Goal: Task Accomplishment & Management: Complete application form

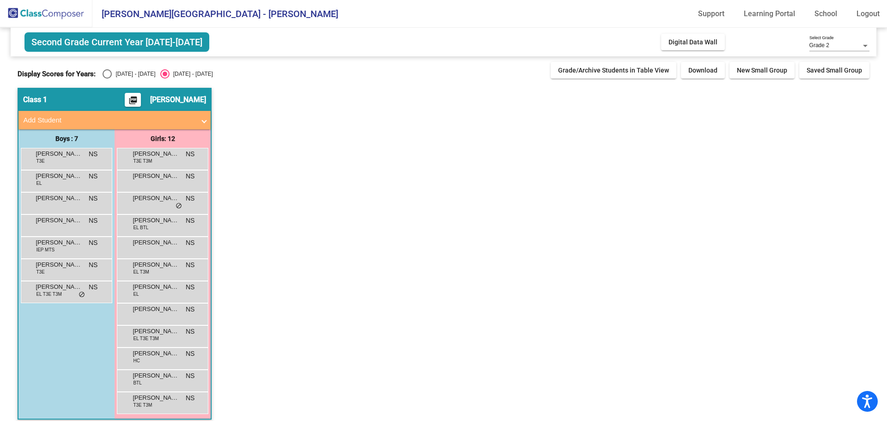
scroll to position [8, 0]
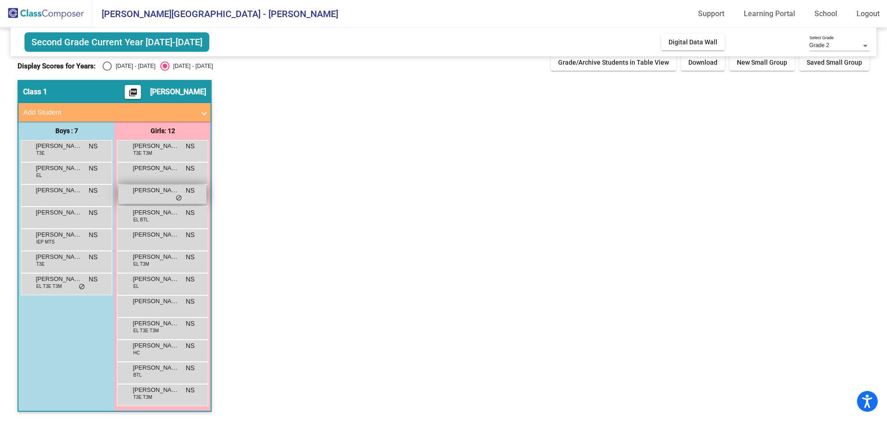
click at [137, 187] on span "[PERSON_NAME]" at bounding box center [156, 190] width 46 height 9
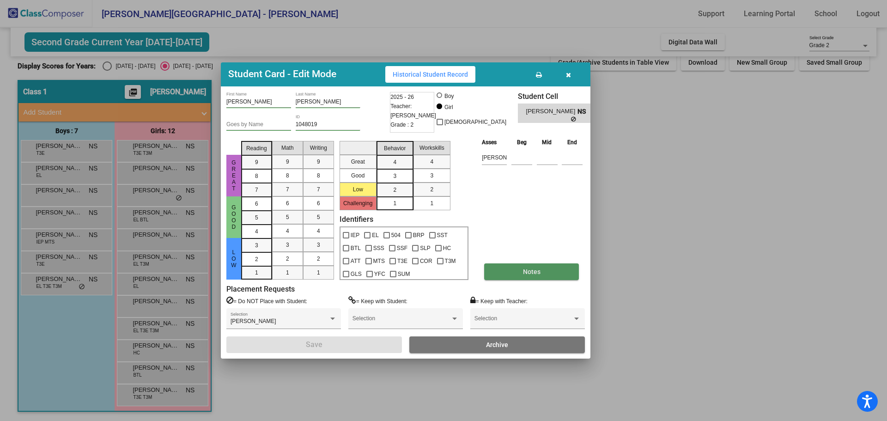
click at [515, 265] on button "Notes" at bounding box center [531, 271] width 95 height 17
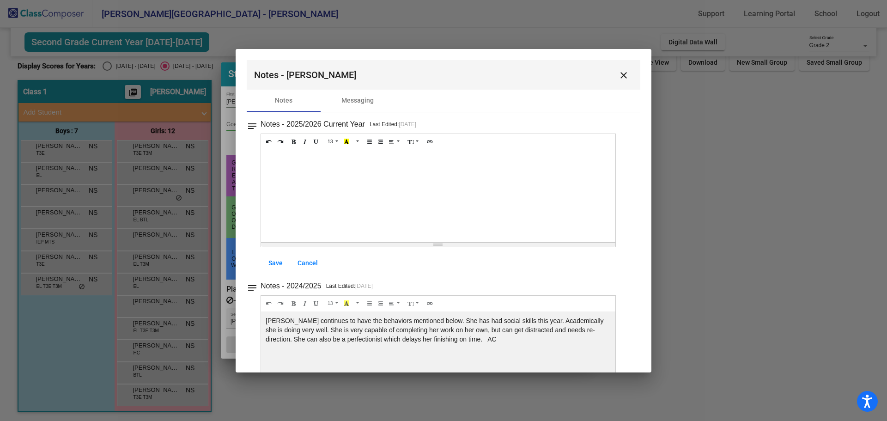
click at [305, 172] on div at bounding box center [438, 196] width 354 height 92
click at [280, 264] on span "Save" at bounding box center [275, 262] width 14 height 7
click at [303, 257] on link "Cancel" at bounding box center [307, 263] width 35 height 17
click at [309, 261] on span "Cancel" at bounding box center [307, 262] width 20 height 7
click at [320, 269] on link "Cancel" at bounding box center [307, 263] width 35 height 17
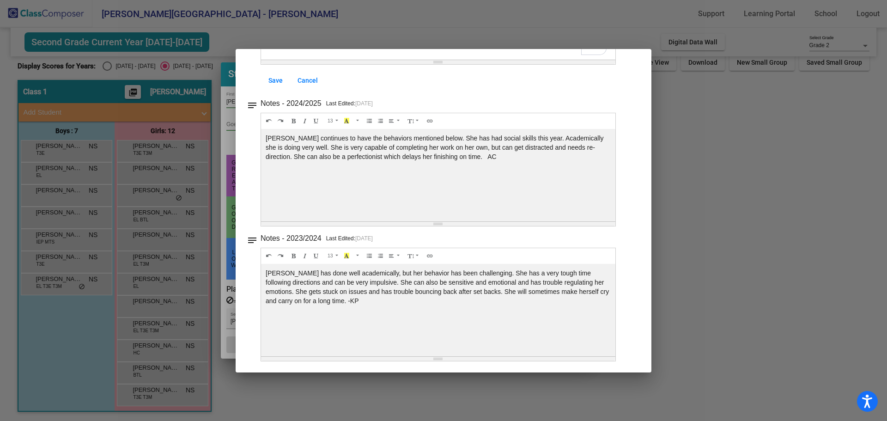
scroll to position [0, 0]
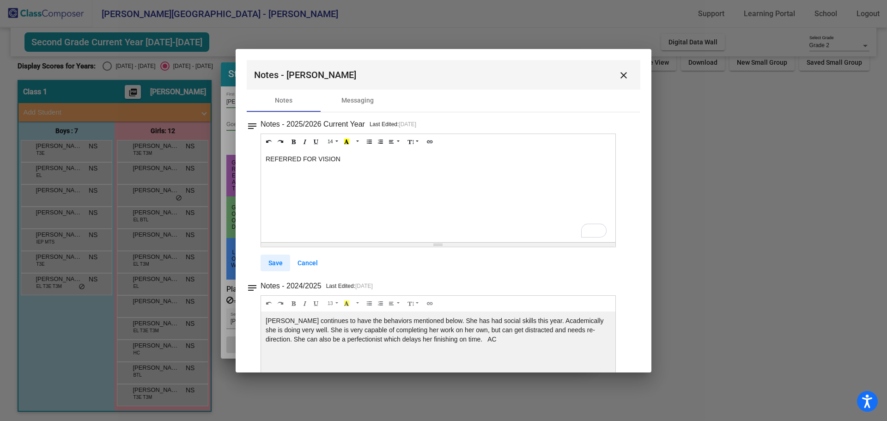
click at [283, 257] on link "Save" at bounding box center [276, 263] width 30 height 17
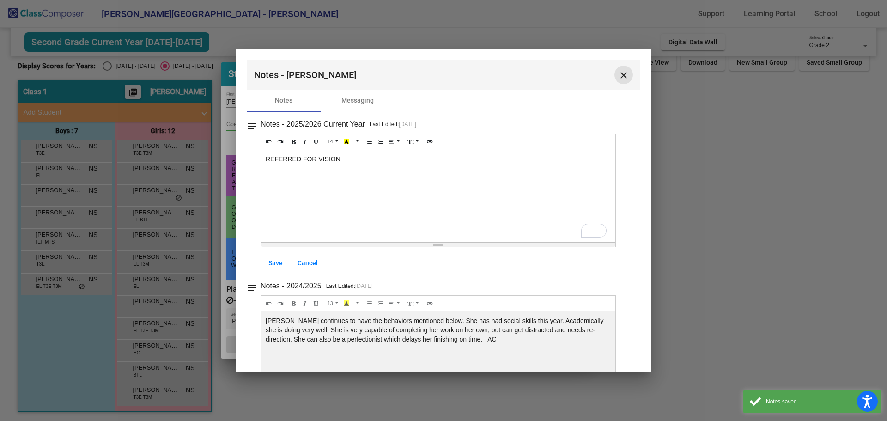
click at [622, 77] on mat-icon "close" at bounding box center [623, 75] width 11 height 11
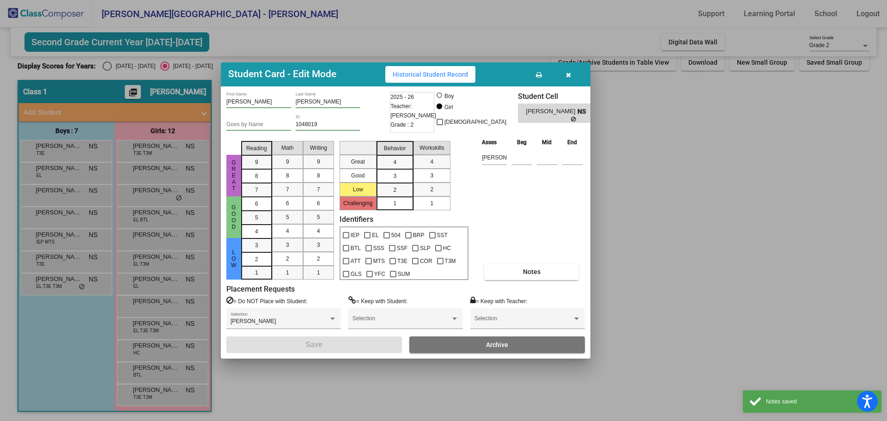
click at [569, 72] on icon "button" at bounding box center [568, 75] width 5 height 6
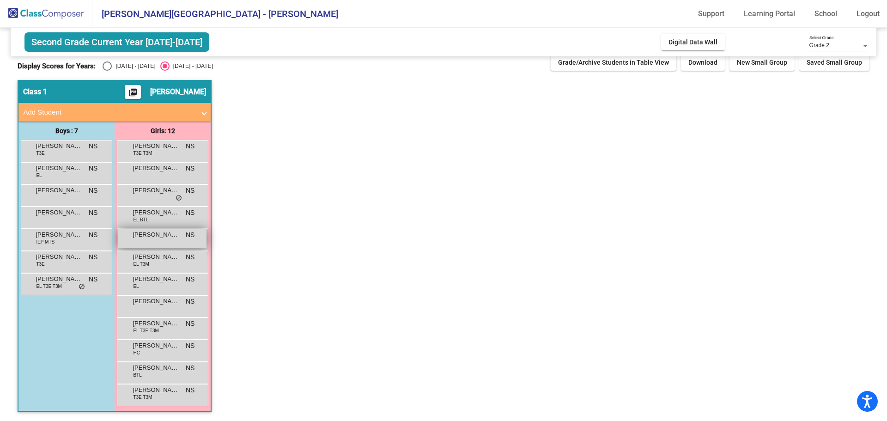
click at [158, 238] on span "Giselle Smith" at bounding box center [156, 234] width 46 height 9
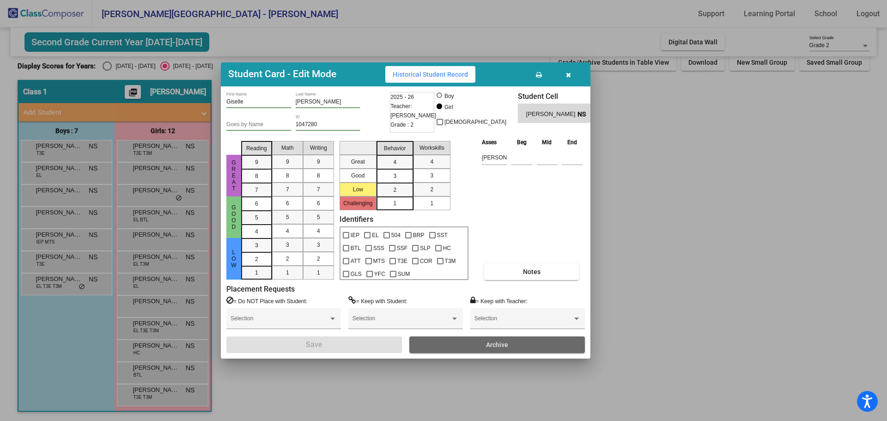
click at [474, 345] on button "Archive" at bounding box center [497, 344] width 176 height 17
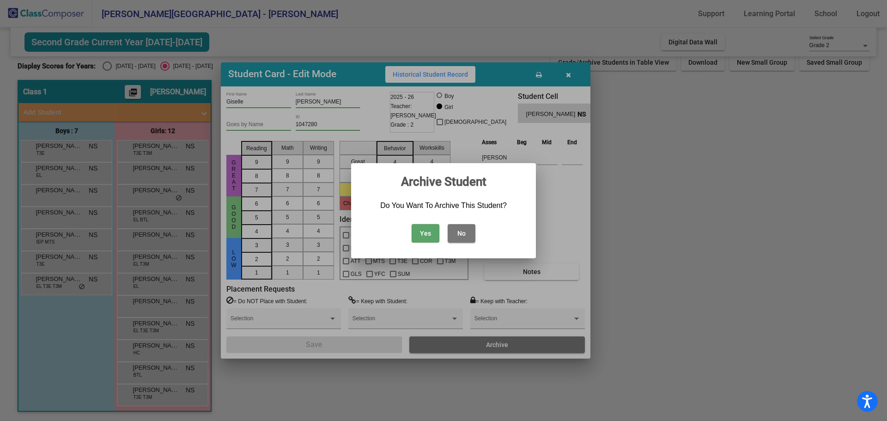
click at [423, 229] on button "Yes" at bounding box center [426, 233] width 28 height 18
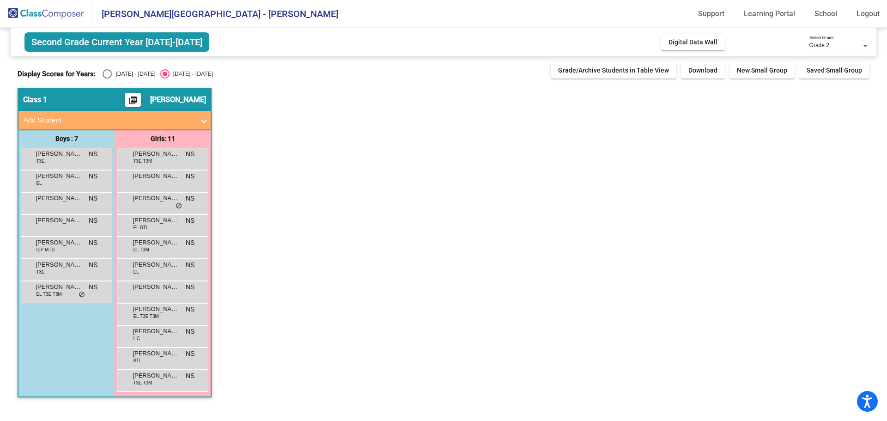
click at [96, 122] on mat-panel-title "Add Student" at bounding box center [109, 120] width 172 height 11
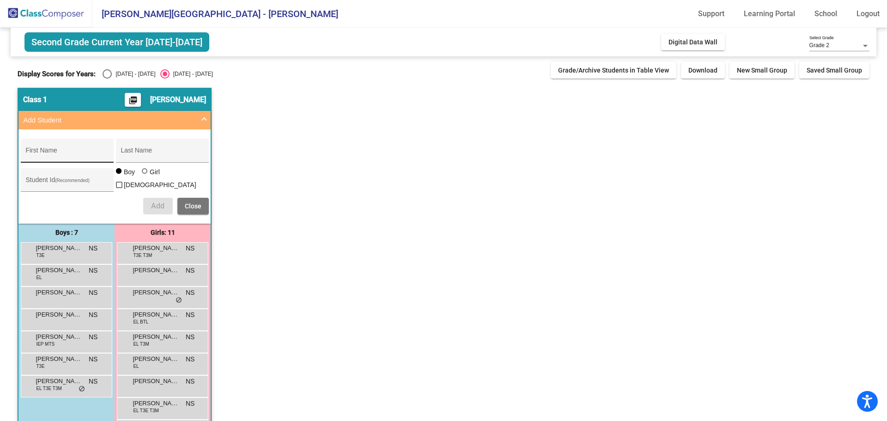
click at [94, 153] on input "First Name" at bounding box center [66, 153] width 83 height 7
type input "Cayleen"
click at [146, 174] on div at bounding box center [145, 171] width 6 height 6
click at [145, 176] on input "Girl" at bounding box center [145, 176] width 0 height 0
radio input "true"
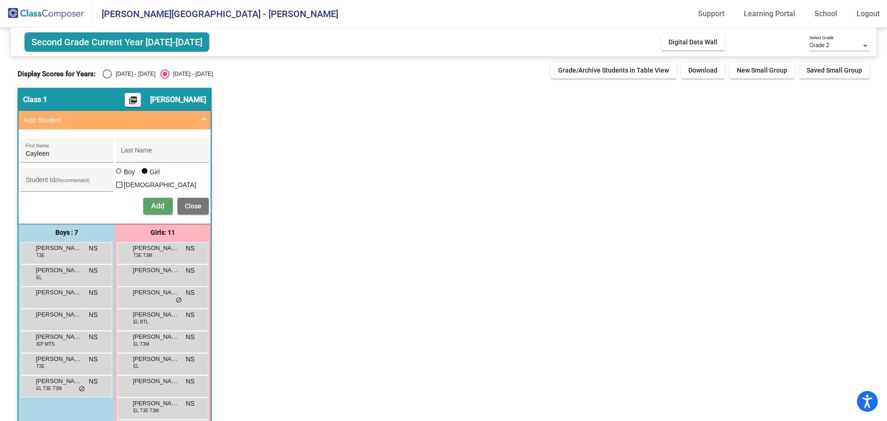
click at [155, 201] on span "Add" at bounding box center [157, 205] width 13 height 9
click at [181, 157] on input "Last Name" at bounding box center [162, 153] width 83 height 7
type input "[PERSON_NAME]"
click at [78, 180] on input "Student Id (Recommended)" at bounding box center [66, 183] width 83 height 7
paste input "1053751"
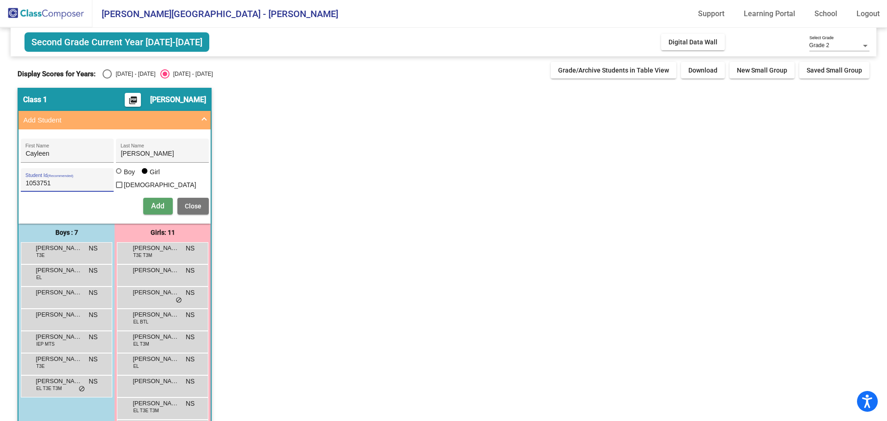
type input "1053751"
click at [162, 207] on span "Add" at bounding box center [157, 205] width 13 height 9
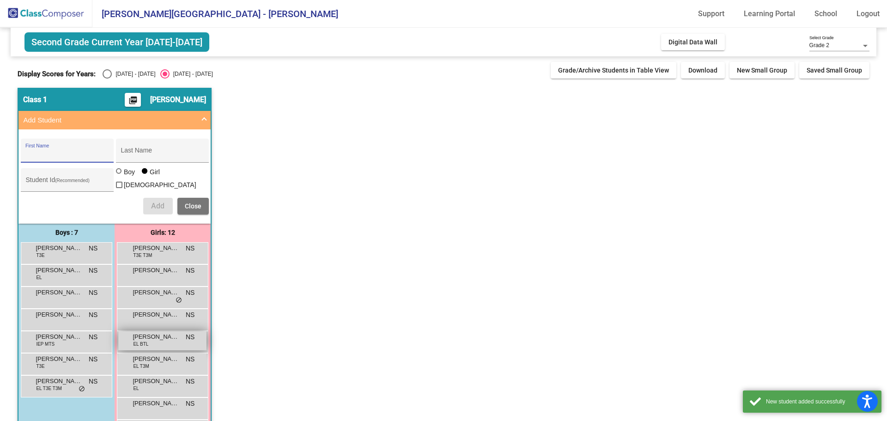
scroll to position [100, 0]
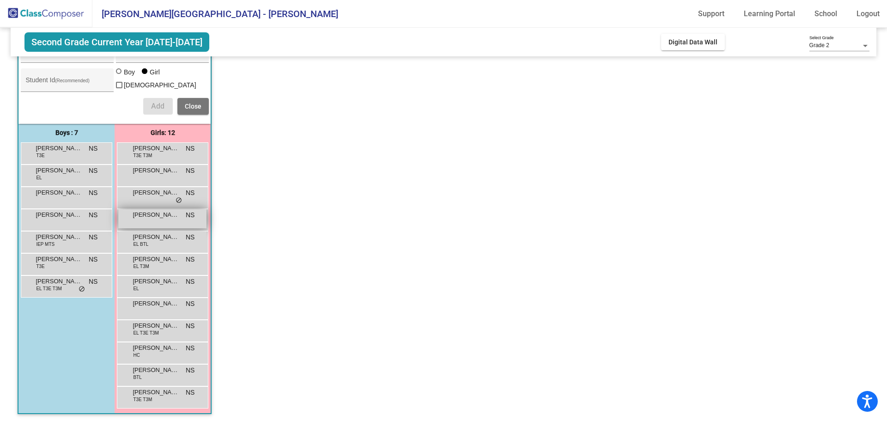
click at [150, 216] on span "[PERSON_NAME]" at bounding box center [156, 214] width 46 height 9
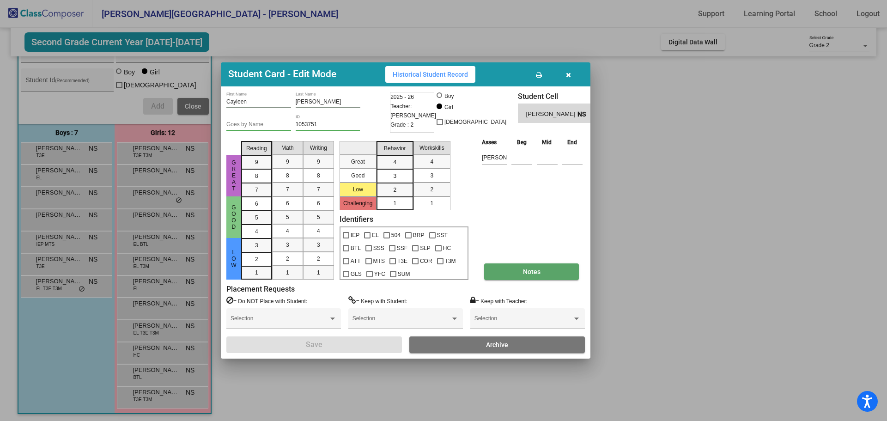
click at [516, 271] on button "Notes" at bounding box center [531, 271] width 95 height 17
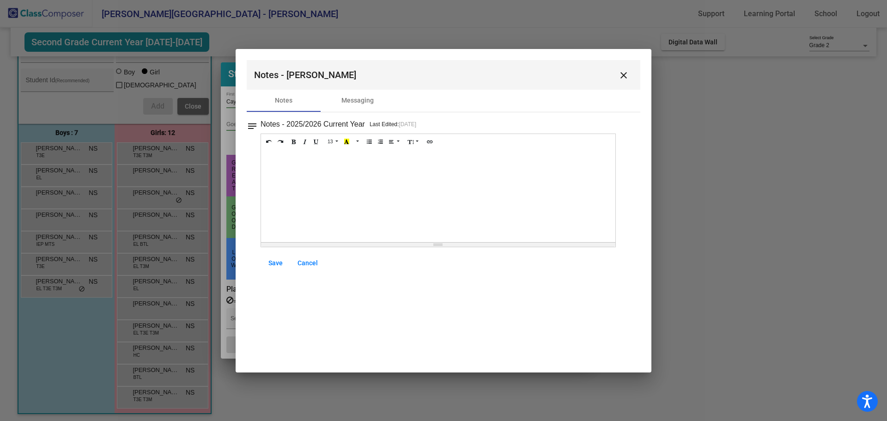
click at [327, 173] on div at bounding box center [438, 196] width 354 height 92
click at [272, 266] on span "Save" at bounding box center [275, 262] width 14 height 7
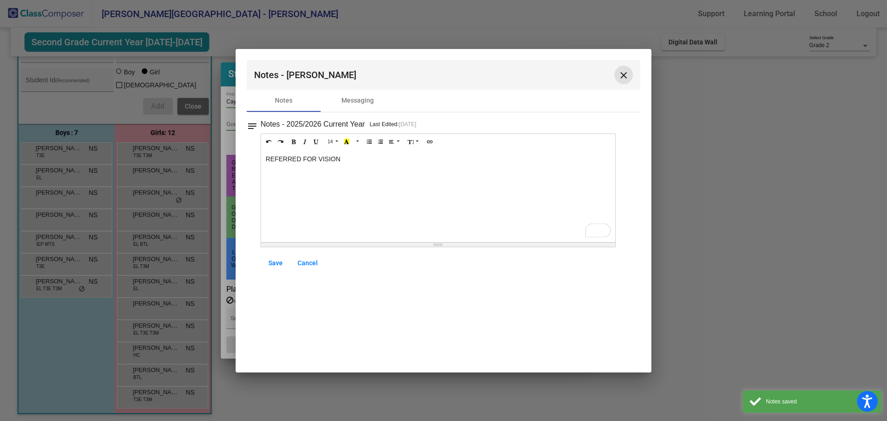
click at [619, 74] on mat-icon "close" at bounding box center [623, 75] width 11 height 11
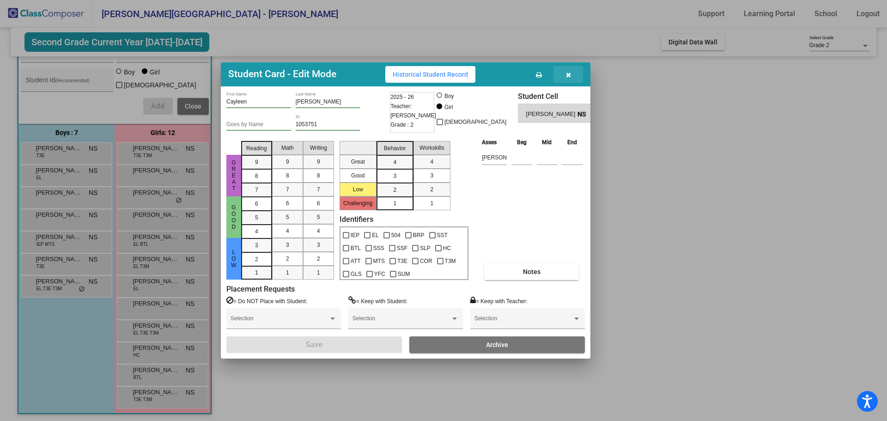
click at [568, 76] on icon "button" at bounding box center [568, 75] width 5 height 6
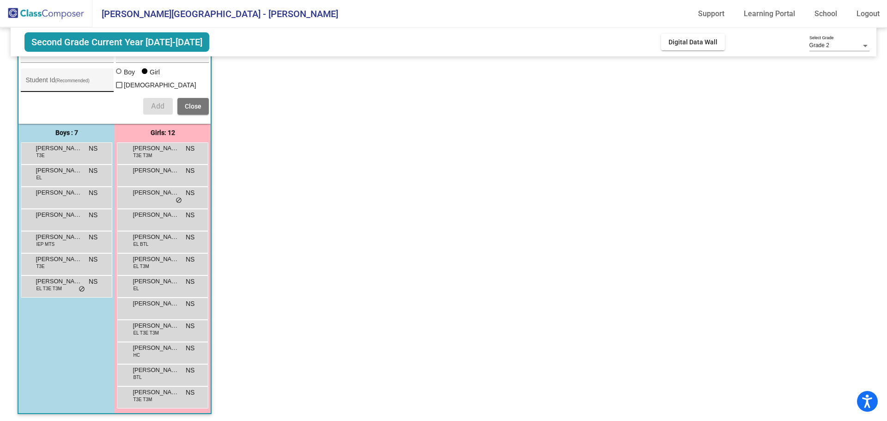
scroll to position [0, 0]
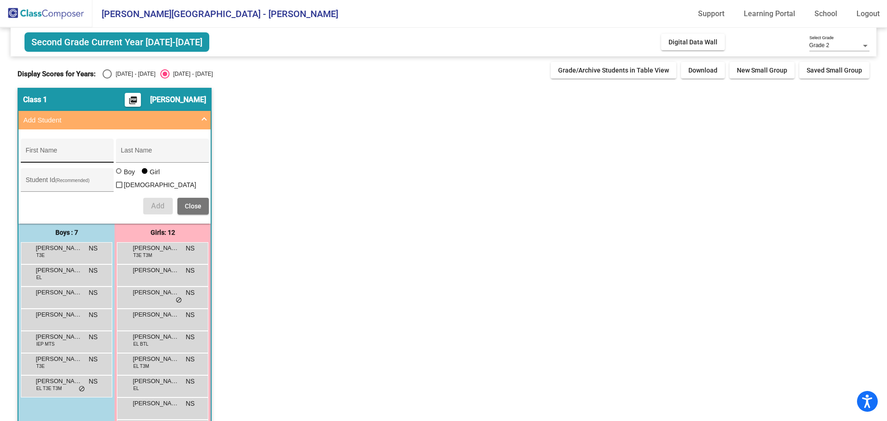
click at [69, 141] on div "First Name" at bounding box center [67, 151] width 93 height 24
type input "Daleyza"
type input "[PERSON_NAME]"
click at [127, 176] on div "Boy" at bounding box center [129, 171] width 12 height 9
click at [120, 176] on input "Boy" at bounding box center [119, 176] width 0 height 0
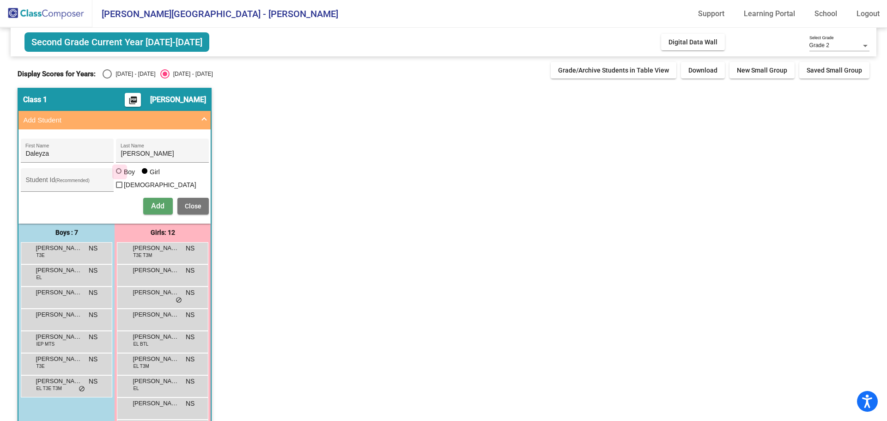
radio input "true"
click at [150, 176] on div "Girl" at bounding box center [154, 171] width 11 height 9
click at [145, 176] on input "Girl" at bounding box center [145, 176] width 0 height 0
radio input "true"
click at [70, 175] on div "Student Id (Recommended)" at bounding box center [66, 182] width 83 height 19
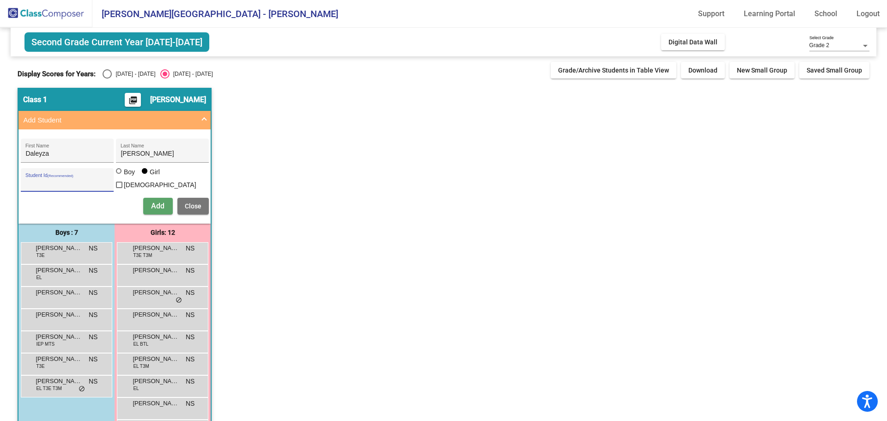
paste input "1054483"
type input "1054483"
click at [170, 201] on button "Add" at bounding box center [158, 206] width 30 height 17
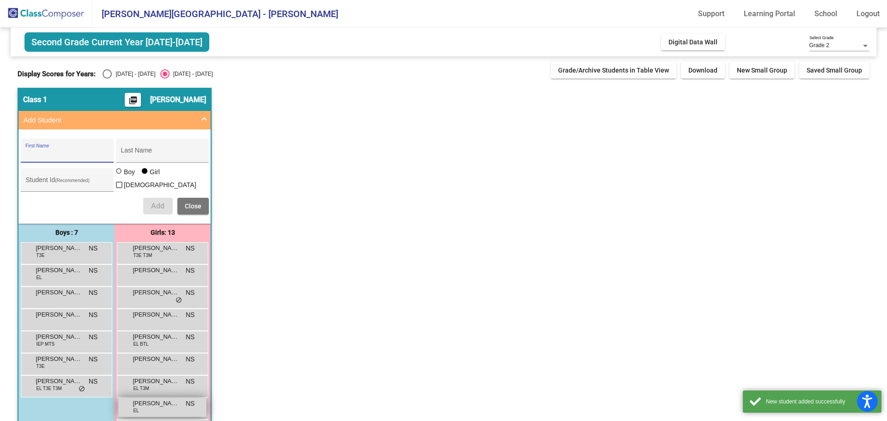
scroll to position [122, 0]
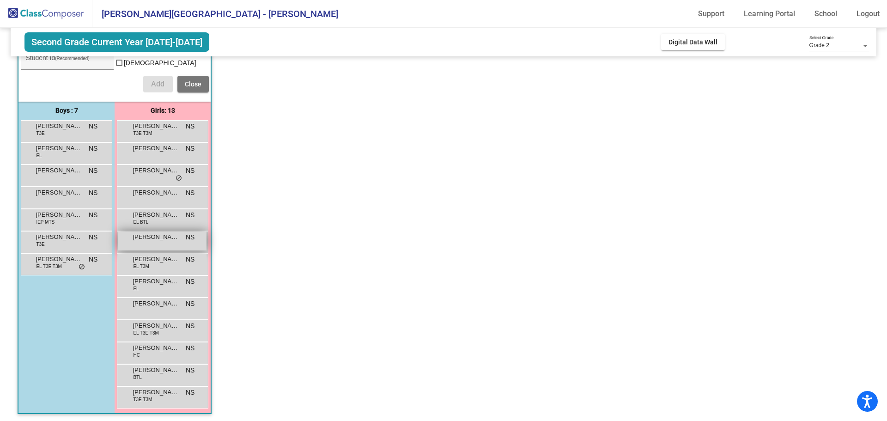
click at [165, 232] on span "[PERSON_NAME]" at bounding box center [156, 236] width 46 height 9
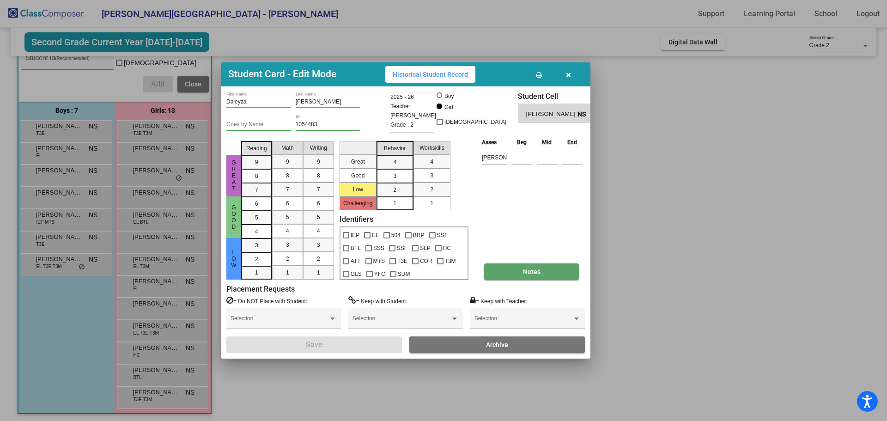
click at [519, 277] on button "Notes" at bounding box center [531, 271] width 95 height 17
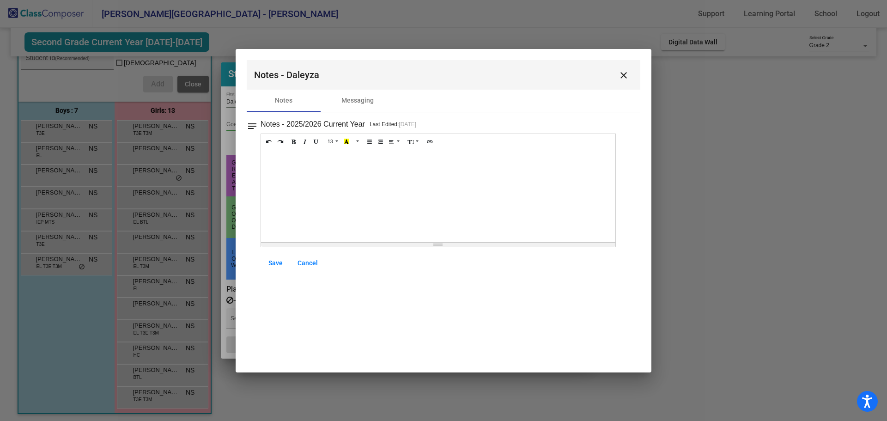
click at [310, 185] on div at bounding box center [438, 196] width 354 height 92
click at [270, 262] on span "Save" at bounding box center [275, 262] width 14 height 7
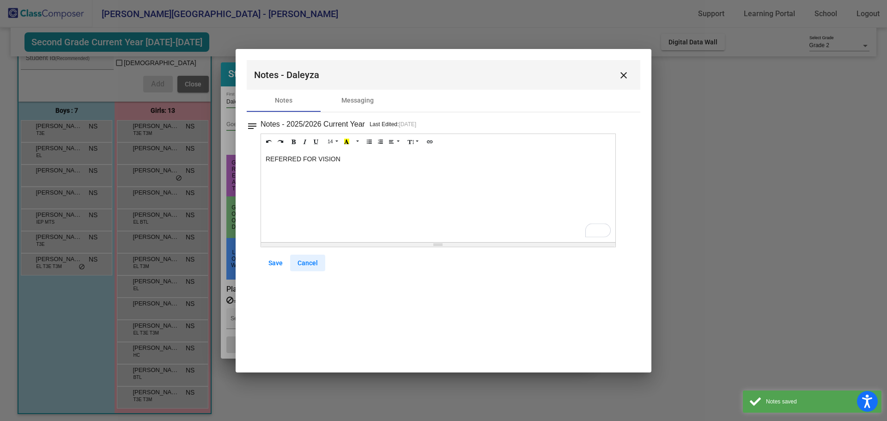
click at [305, 261] on span "Cancel" at bounding box center [307, 262] width 20 height 7
click at [628, 70] on mat-icon "close" at bounding box center [623, 75] width 11 height 11
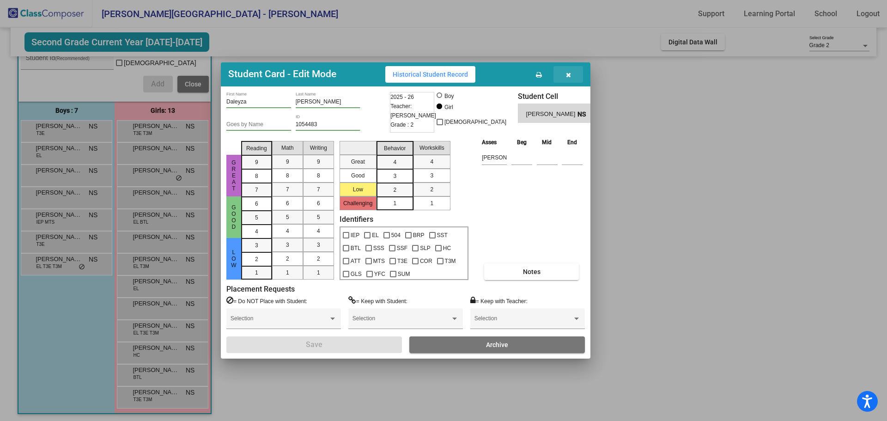
click at [573, 68] on button "button" at bounding box center [568, 74] width 30 height 17
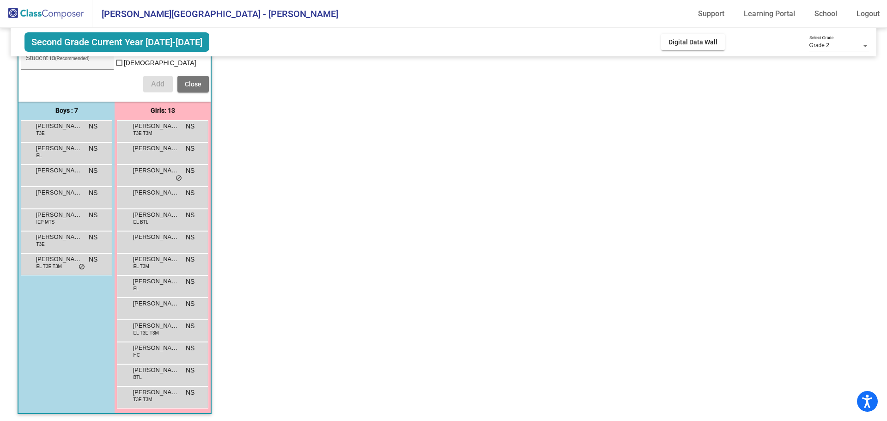
scroll to position [0, 0]
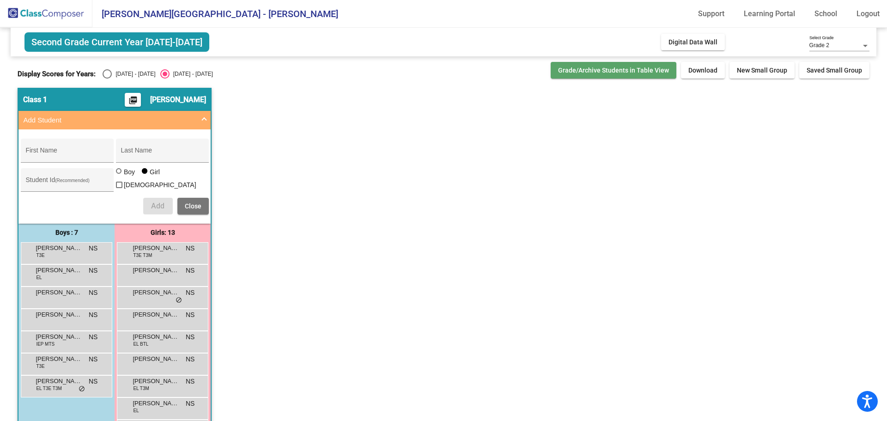
click at [645, 72] on span "Grade/Archive Students in Table View" at bounding box center [613, 70] width 111 height 7
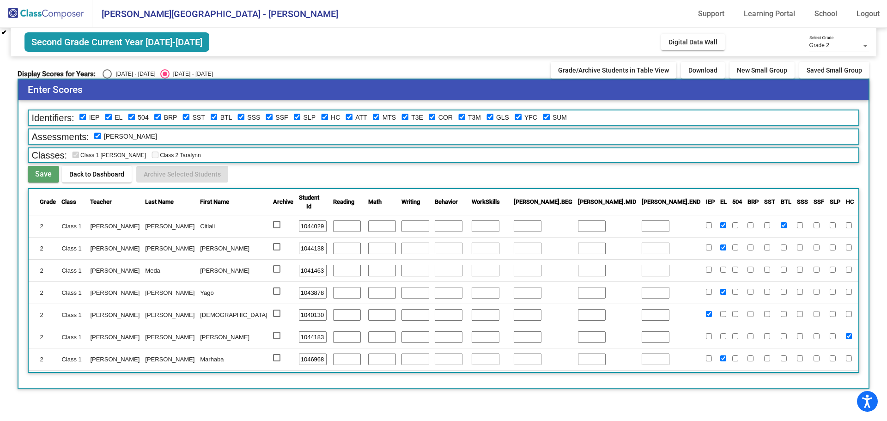
click at [886, 249] on input "checkbox" at bounding box center [897, 247] width 6 height 6
checkbox input "true"
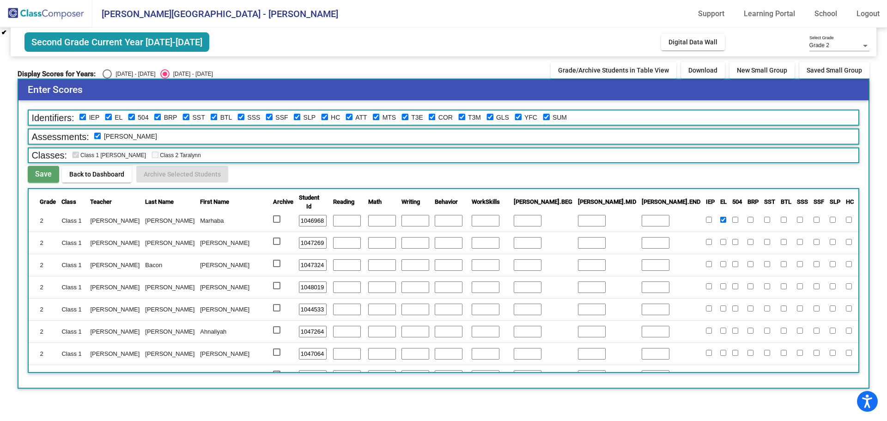
scroll to position [185, 0]
click at [886, 329] on input "checkbox" at bounding box center [897, 329] width 6 height 6
checkbox input "true"
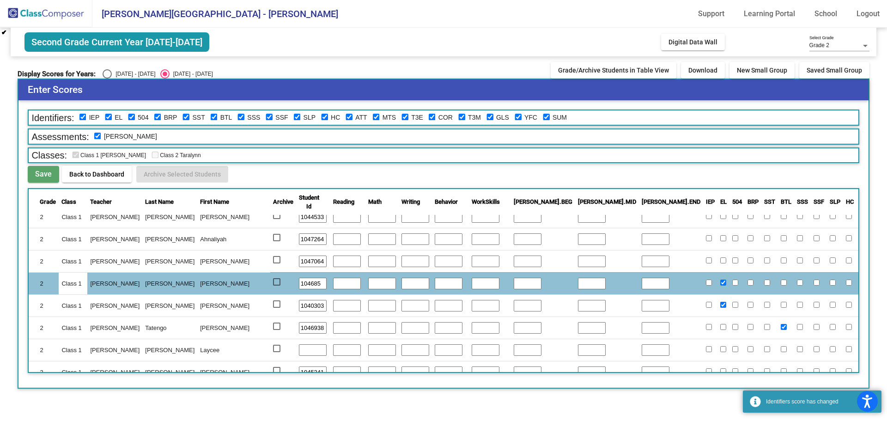
scroll to position [277, 0]
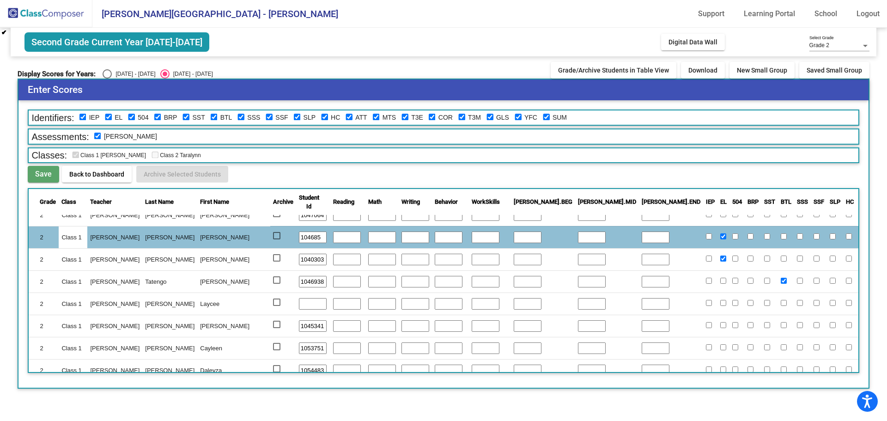
checkbox input "true"
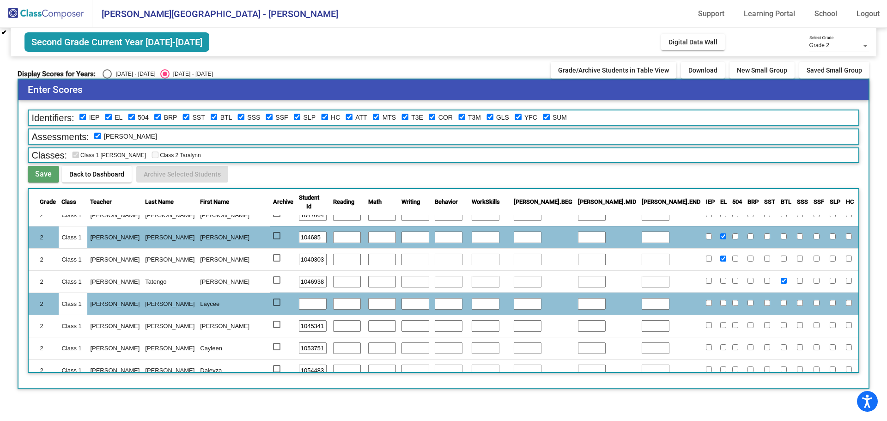
checkbox input "false"
checkbox input "true"
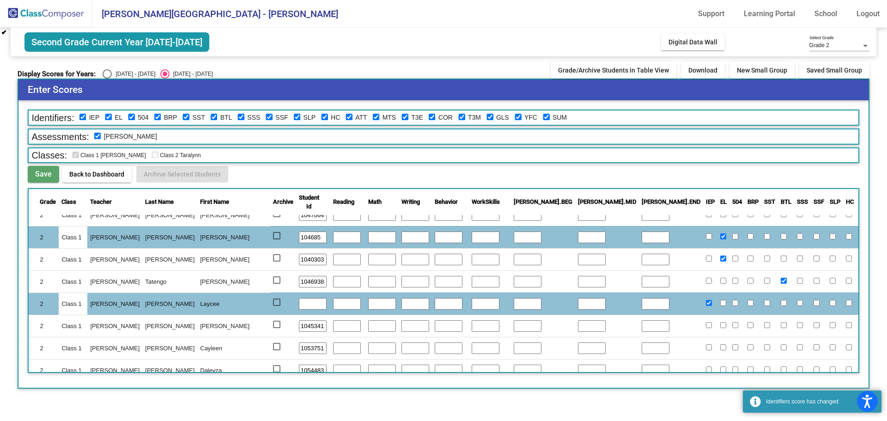
checkbox input "true"
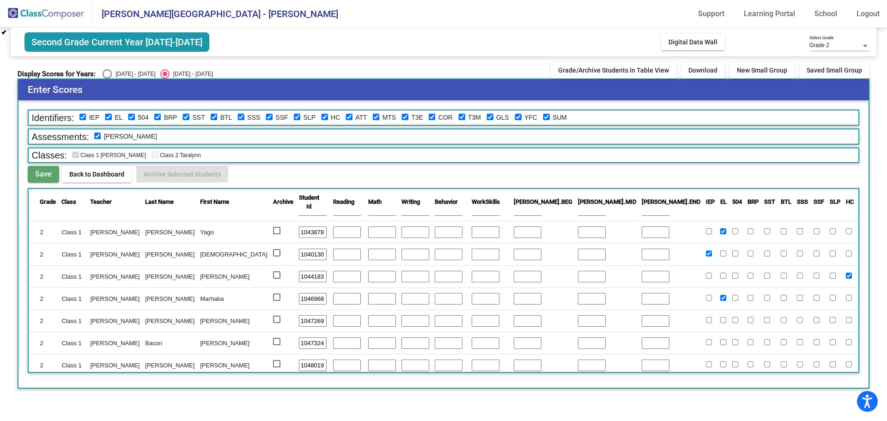
scroll to position [0, 0]
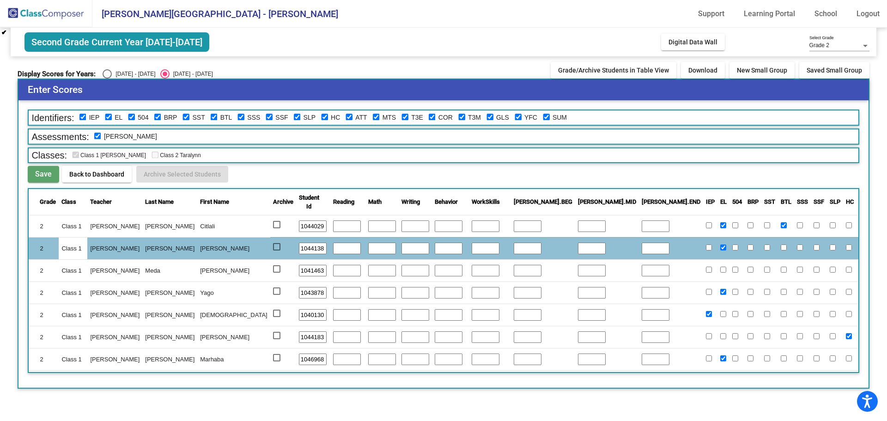
click at [814, 147] on div "Identifiers: IEP EL 504 BRP SST BTL SSS SSF SLP HC ATT MTS T3E COR T3M GLS YFC …" at bounding box center [442, 243] width 849 height 287
checkbox input "true"
click at [568, 66] on button "Grade/Archive Students in Table View" at bounding box center [614, 70] width 126 height 17
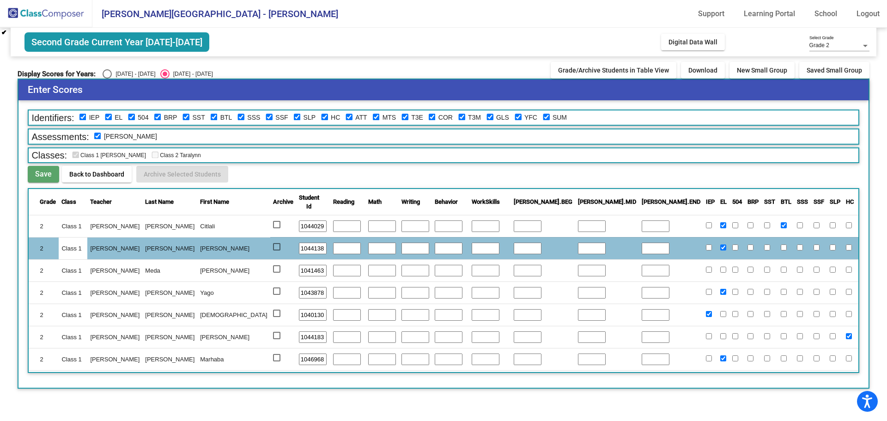
click at [117, 33] on span "Second Grade Current Year [DATE]-[DATE]" at bounding box center [116, 41] width 185 height 19
click at [68, 21] on img at bounding box center [46, 13] width 92 height 27
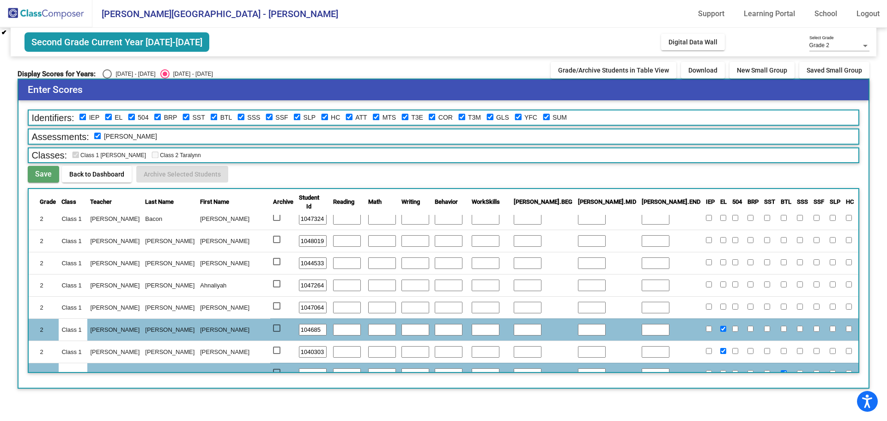
scroll to position [291, 0]
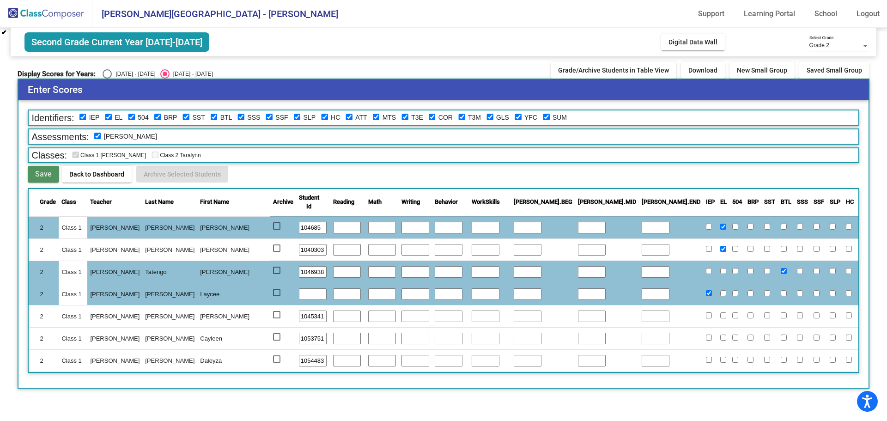
click at [36, 170] on span "Save" at bounding box center [43, 174] width 17 height 9
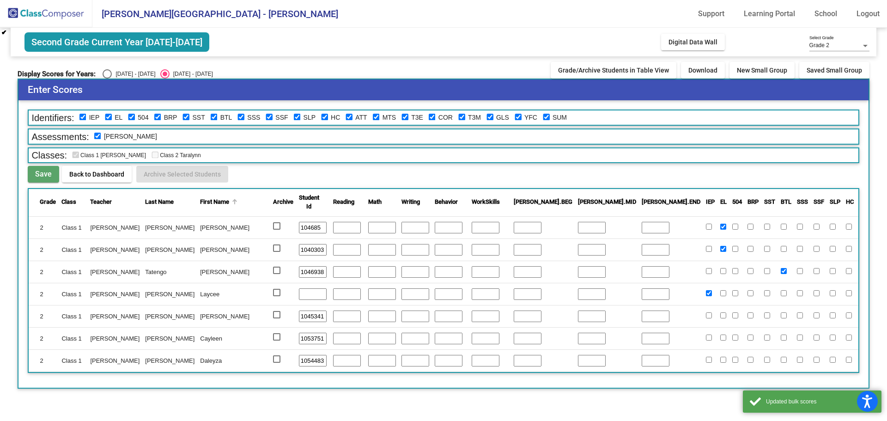
scroll to position [0, 0]
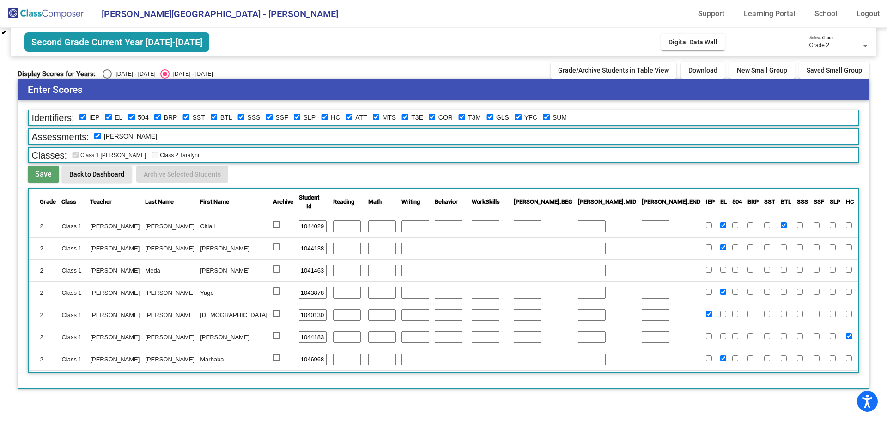
click at [63, 172] on button "Back to Dashboard" at bounding box center [97, 174] width 70 height 17
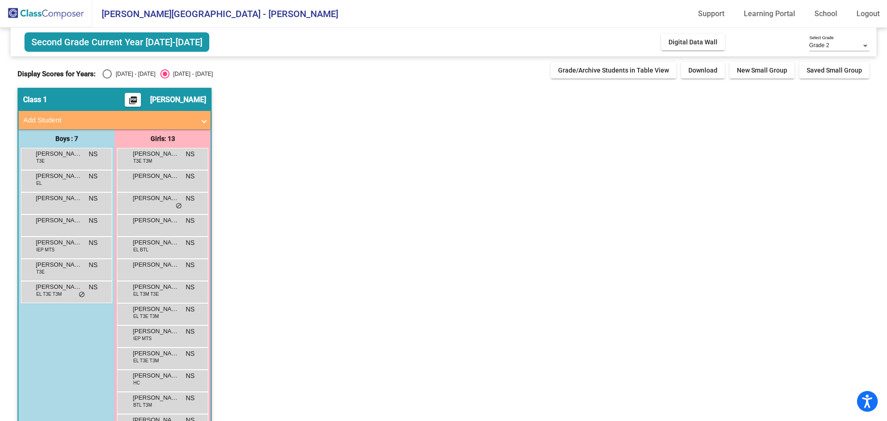
click at [139, 123] on mat-panel-title "Add Student" at bounding box center [109, 120] width 172 height 11
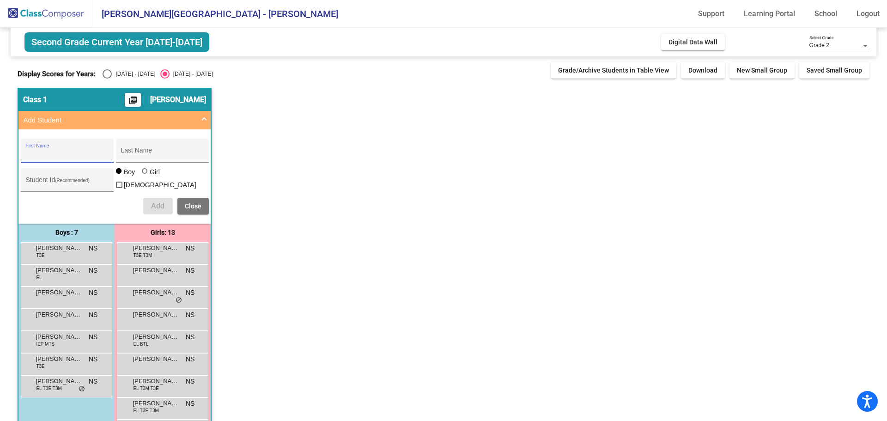
click at [75, 154] on input "First Name" at bounding box center [66, 153] width 83 height 7
type input "Esmeralith (Esme)"
type input "[PERSON_NAME]"
click at [93, 180] on input "Student Id (Recommended)" at bounding box center [66, 183] width 83 height 7
paste input "1054362"
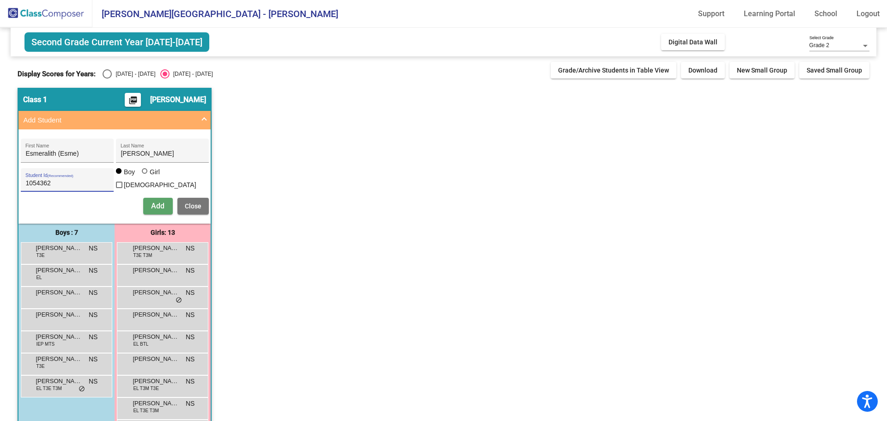
type input "1054362"
click at [145, 174] on div at bounding box center [145, 171] width 6 height 6
click at [145, 176] on input "Girl" at bounding box center [145, 176] width 0 height 0
radio input "true"
click at [153, 202] on span "Add" at bounding box center [157, 205] width 13 height 9
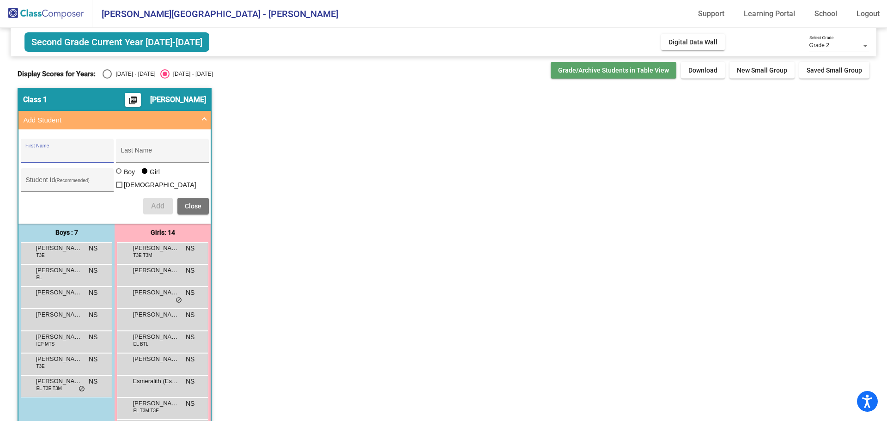
click at [613, 71] on span "Grade/Archive Students in Table View" at bounding box center [613, 70] width 111 height 7
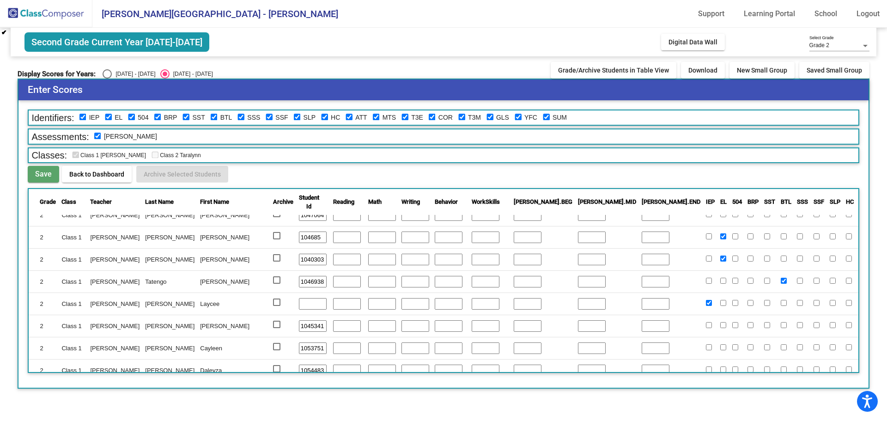
scroll to position [314, 0]
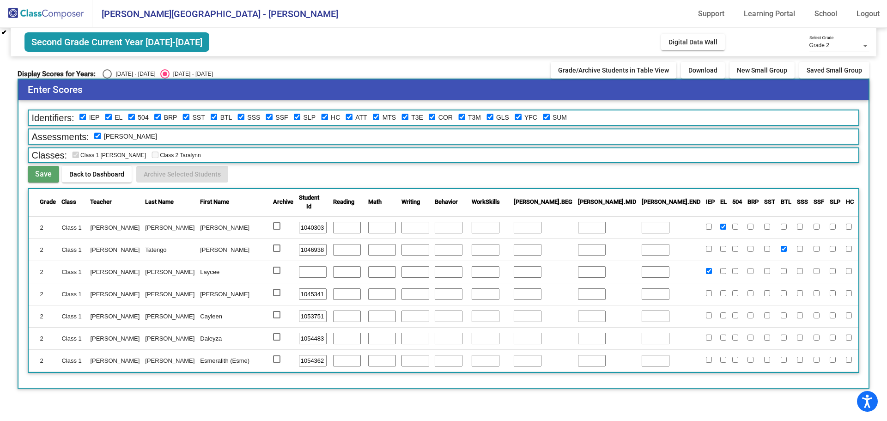
checkbox input "true"
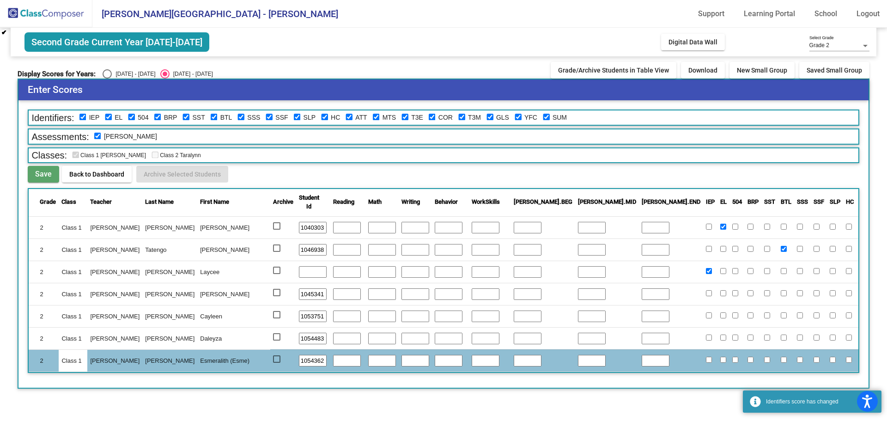
click at [46, 176] on span "Save" at bounding box center [43, 174] width 17 height 9
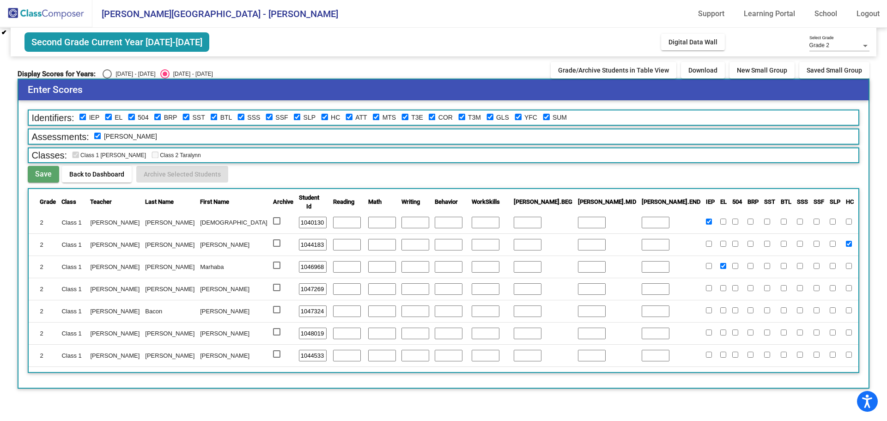
scroll to position [231, 0]
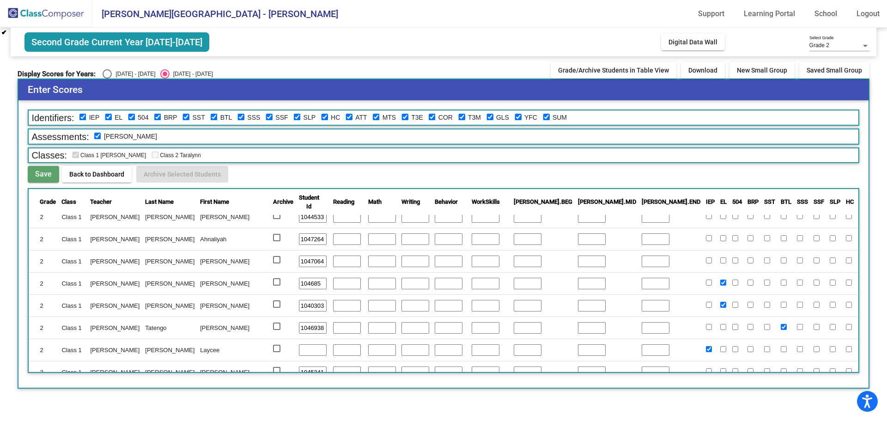
click at [807, 406] on mat-sidenav-content "Grade 2 Select Grade Second Grade Current Year [DATE]-[DATE] Add, Move, or Reta…" at bounding box center [443, 224] width 887 height 393
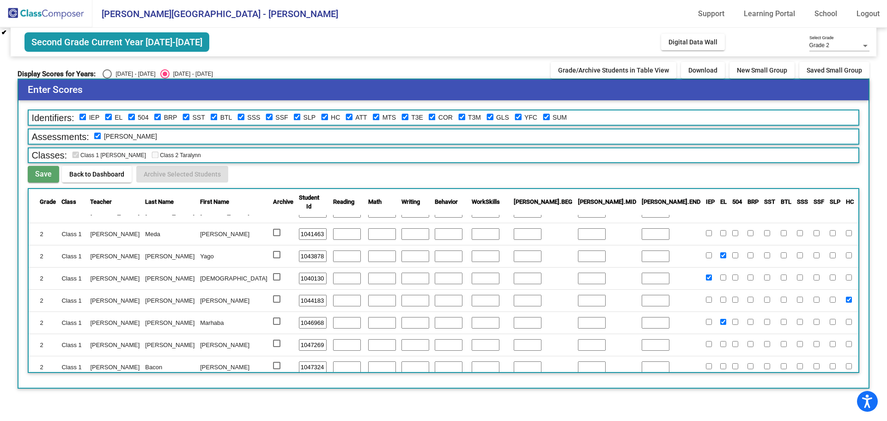
scroll to position [0, 0]
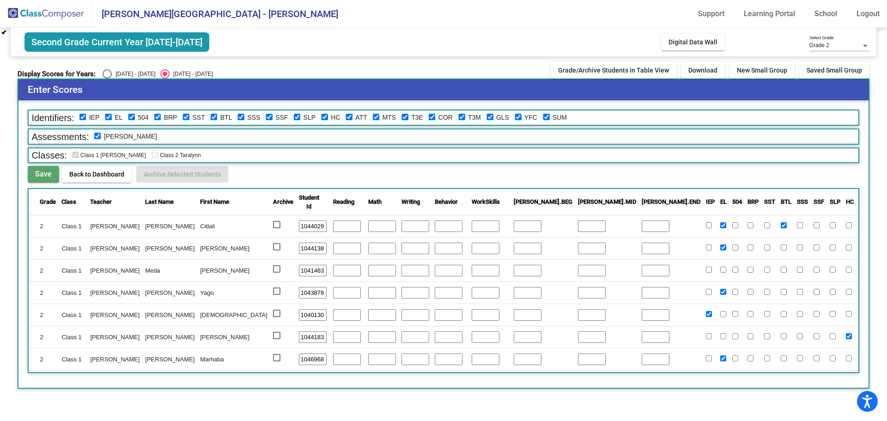
click at [30, 175] on button "Save" at bounding box center [43, 174] width 31 height 17
checkbox input "true"
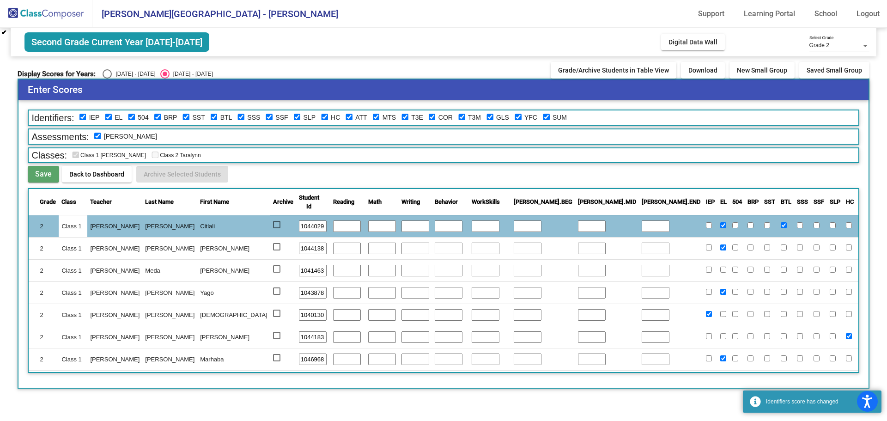
checkbox input "true"
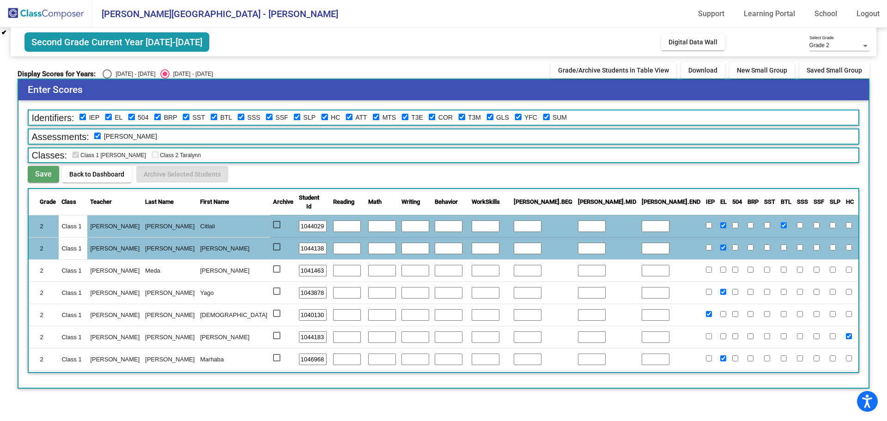
checkbox input "true"
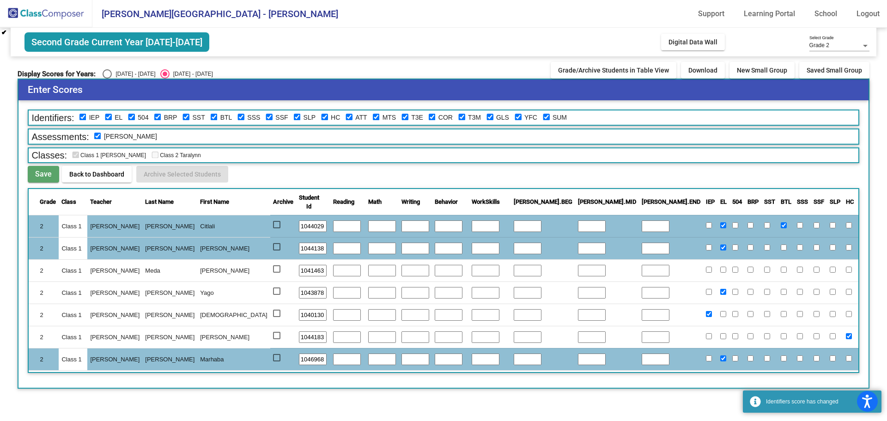
scroll to position [46, 0]
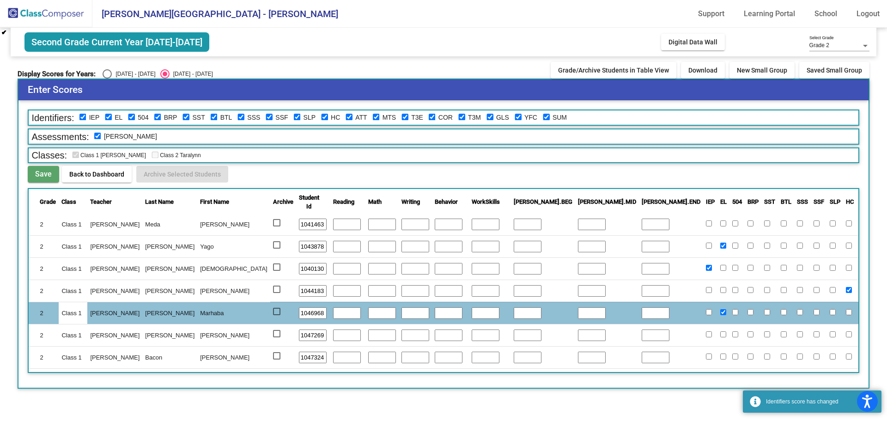
click at [886, 333] on td at bounding box center [899, 335] width 16 height 22
checkbox input "true"
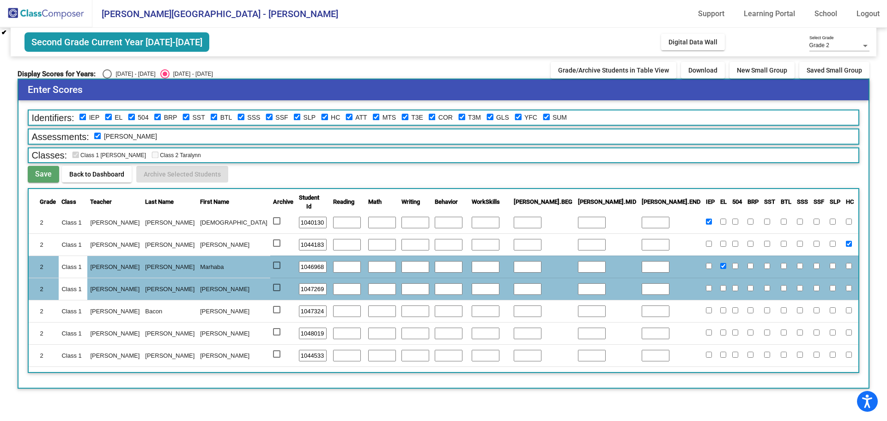
scroll to position [139, 0]
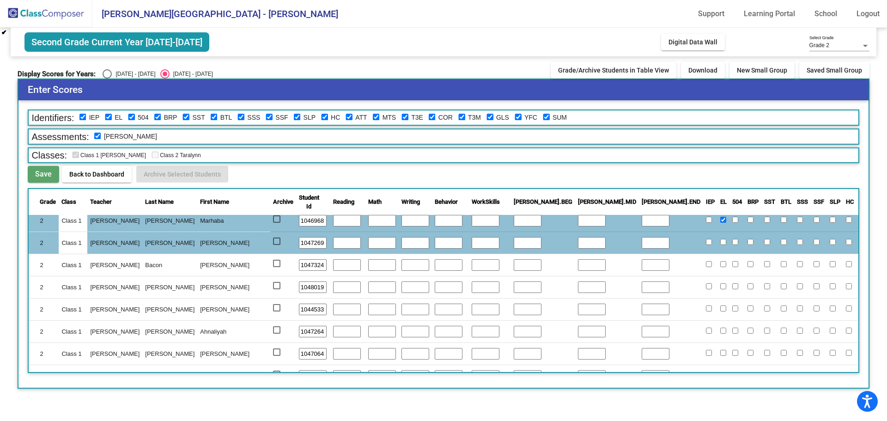
checkbox input "true"
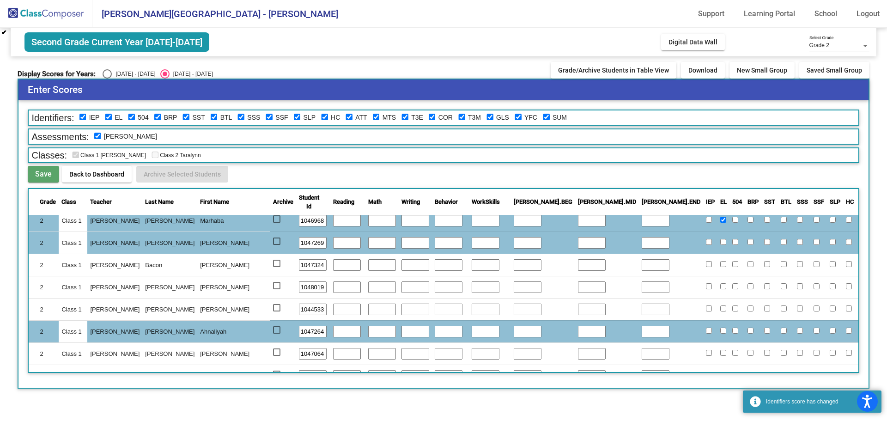
checkbox input "true"
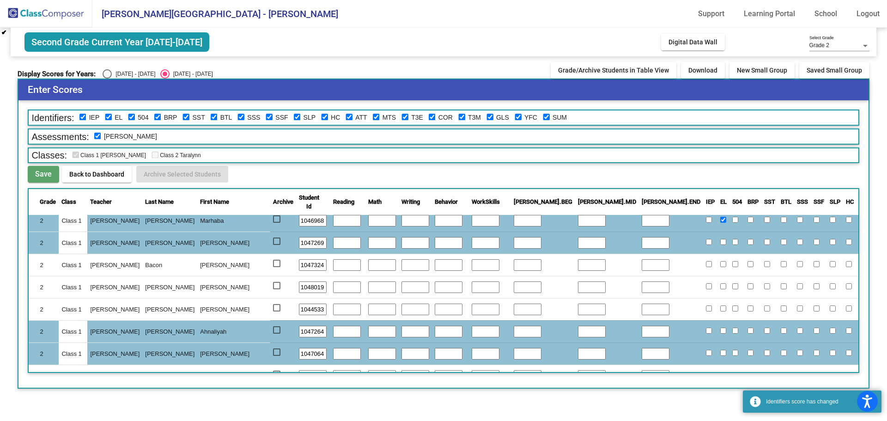
scroll to position [231, 0]
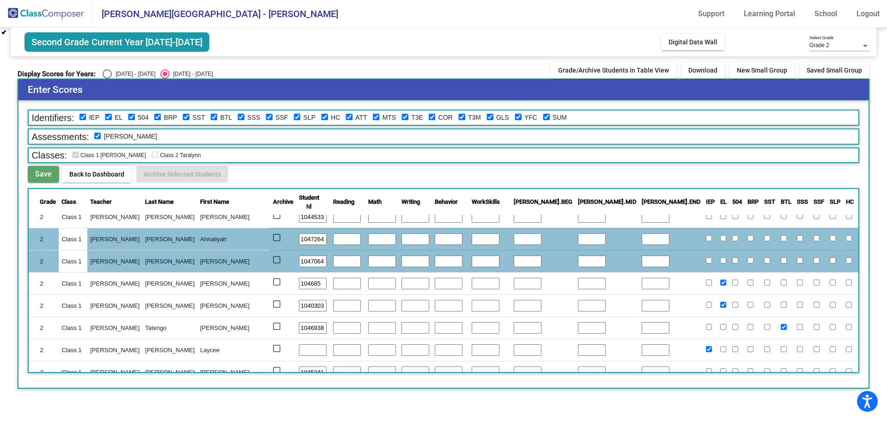
checkbox input "true"
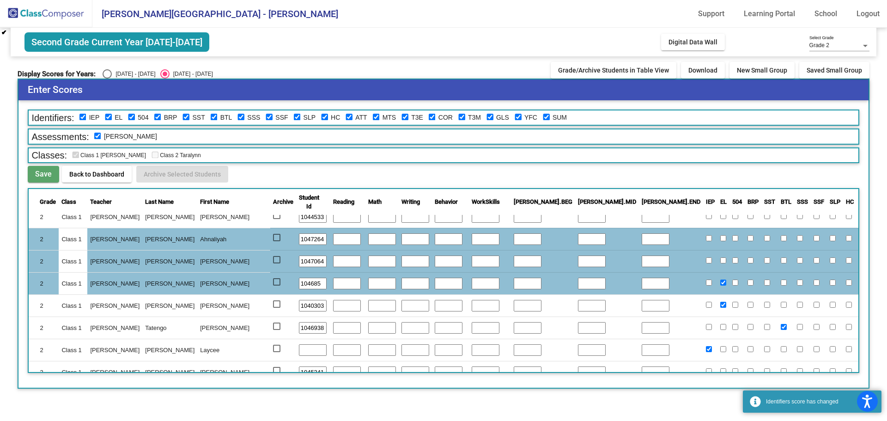
checkbox input "true"
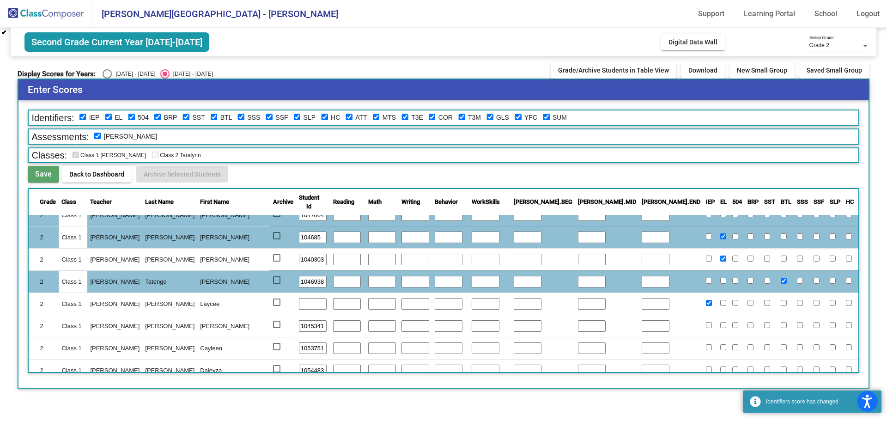
scroll to position [314, 0]
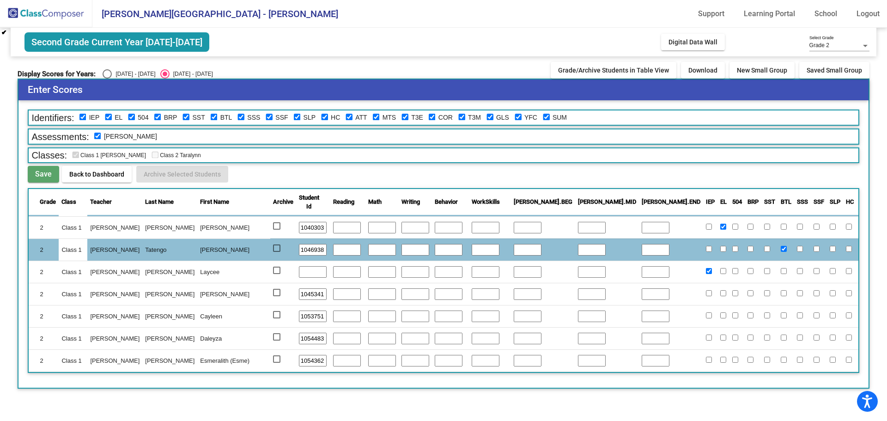
checkbox input "true"
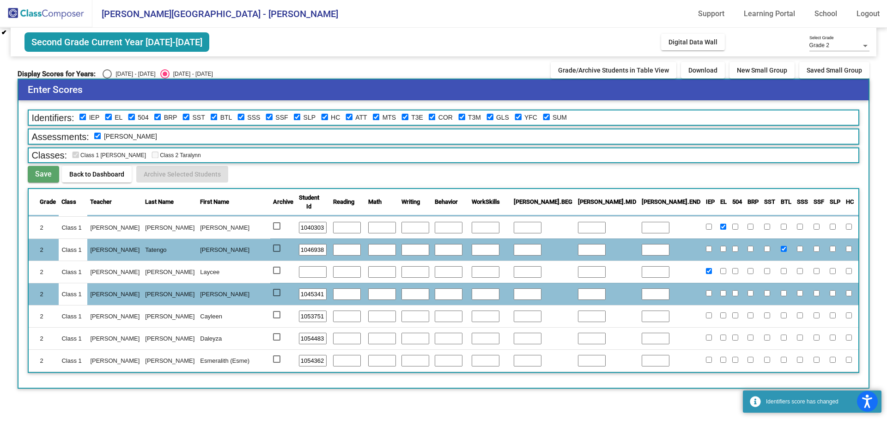
checkbox input "false"
checkbox input "true"
checkbox input "false"
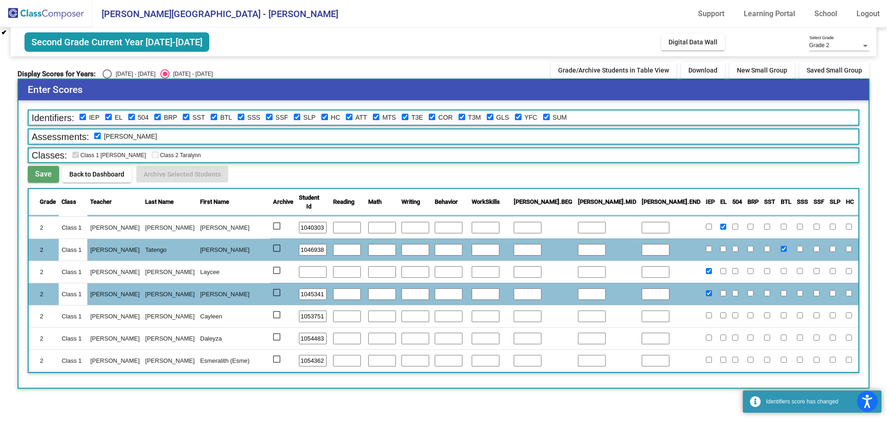
checkbox input "false"
click at [886, 290] on input "checkbox" at bounding box center [897, 293] width 6 height 6
checkbox input "true"
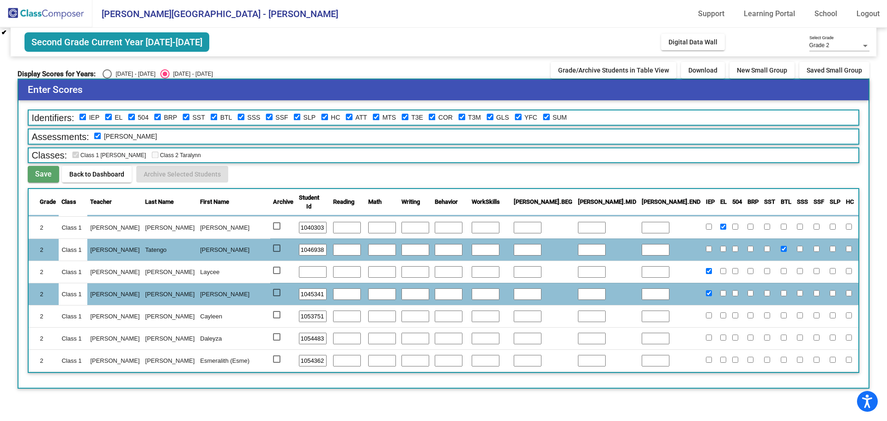
click at [886, 290] on input "checkbox" at bounding box center [897, 293] width 6 height 6
checkbox input "false"
click at [886, 290] on input "checkbox" at bounding box center [897, 293] width 6 height 6
checkbox input "true"
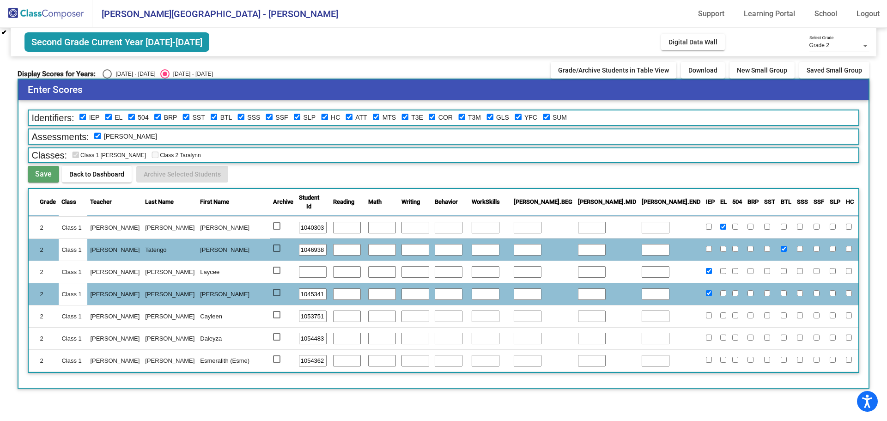
checkbox input "true"
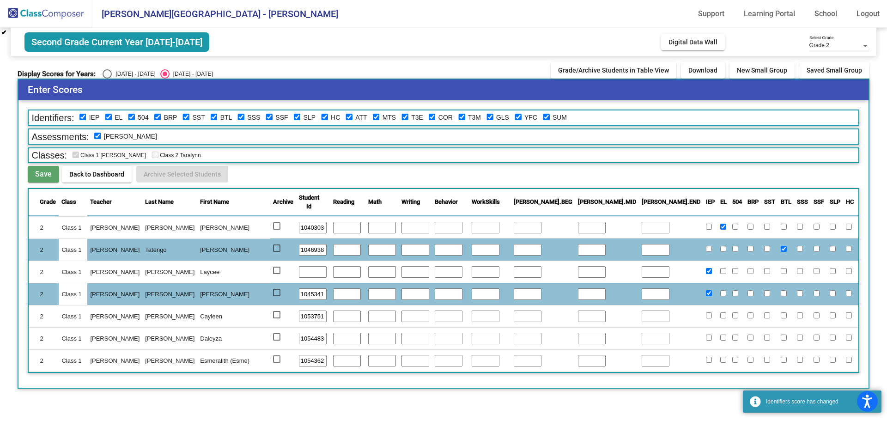
checkbox input "false"
checkbox input "true"
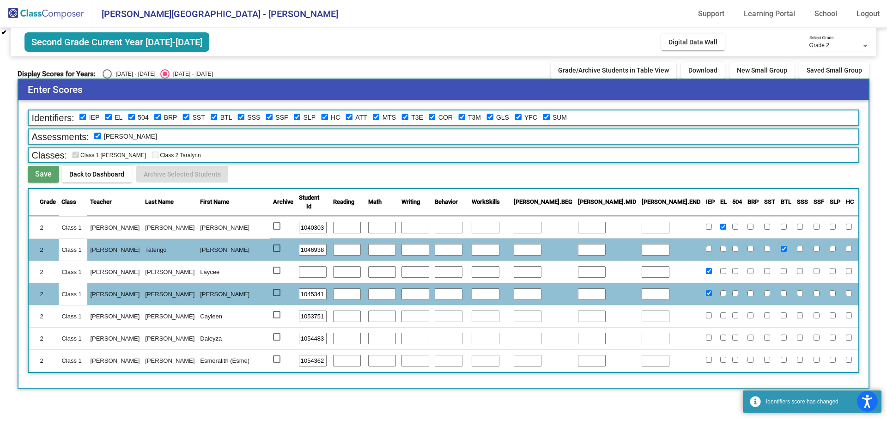
checkbox input "true"
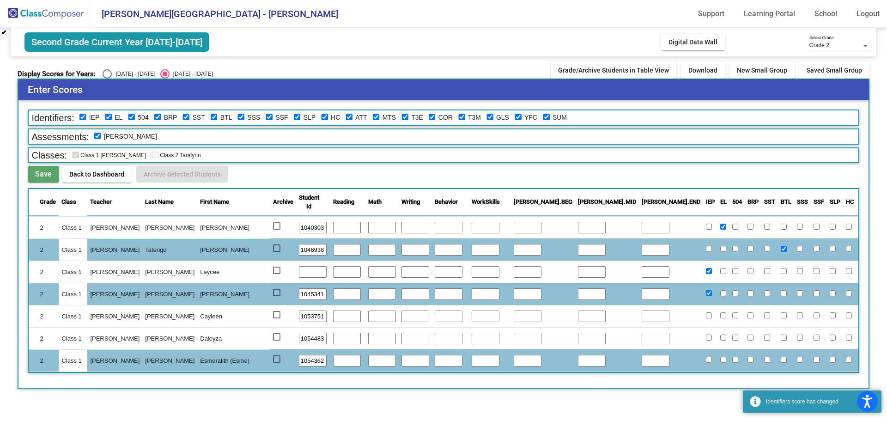
checkbox input "true"
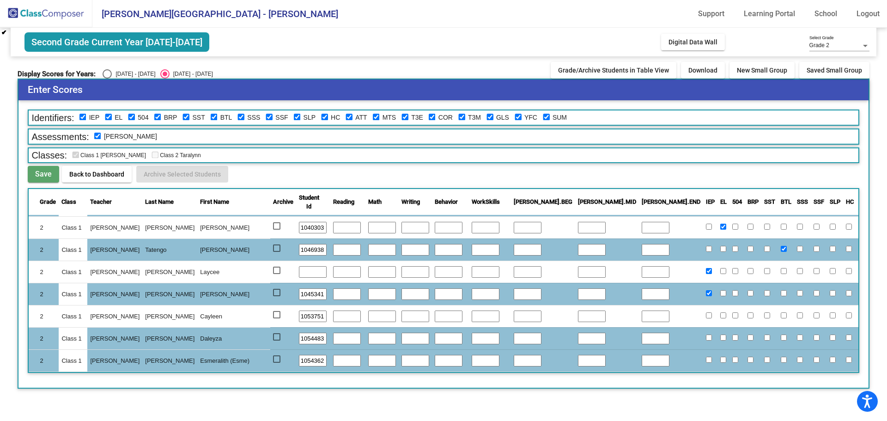
click at [38, 167] on button "Save" at bounding box center [43, 174] width 31 height 17
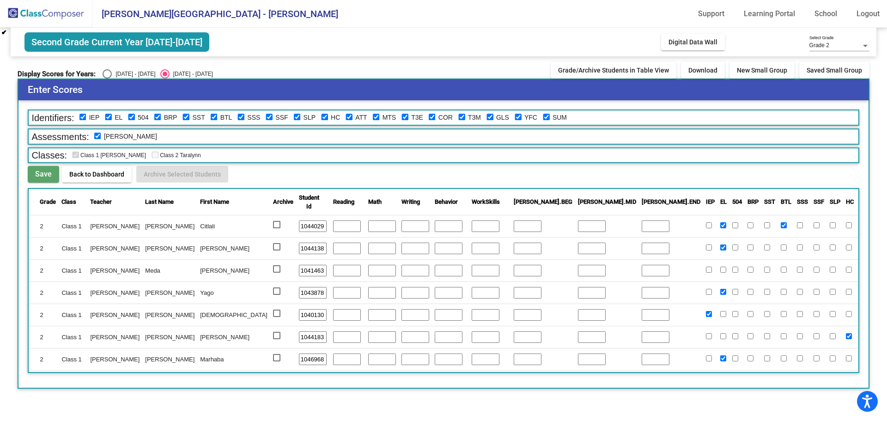
scroll to position [46, 0]
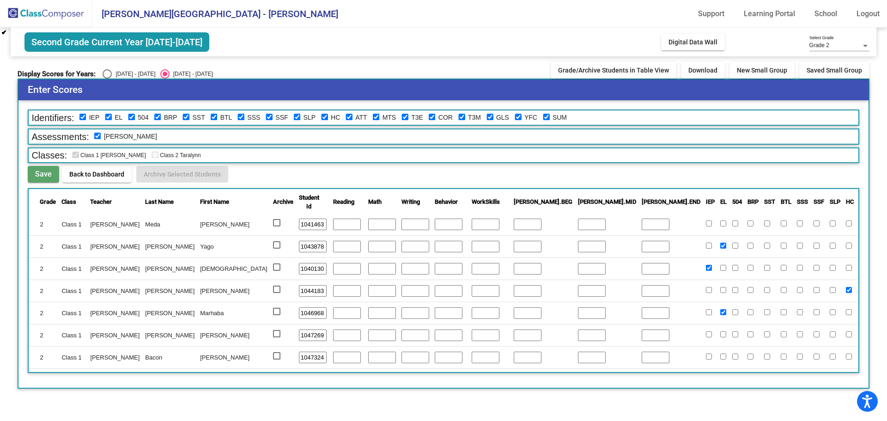
click at [886, 313] on input "checkbox" at bounding box center [897, 312] width 6 height 6
checkbox input "false"
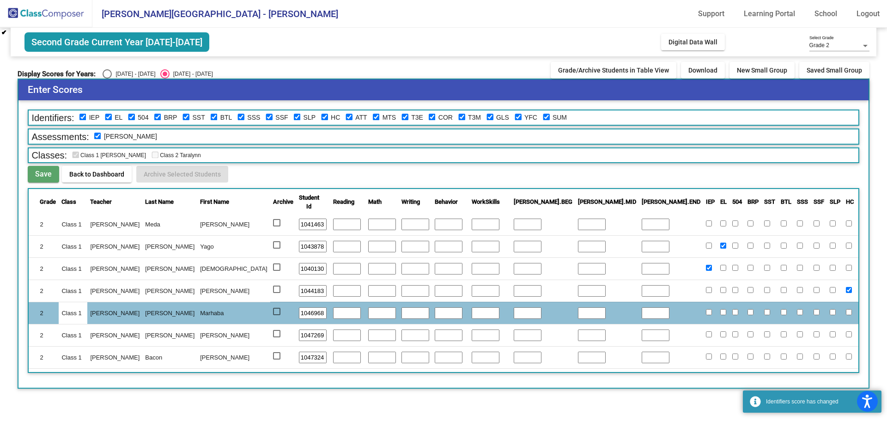
checkbox input "true"
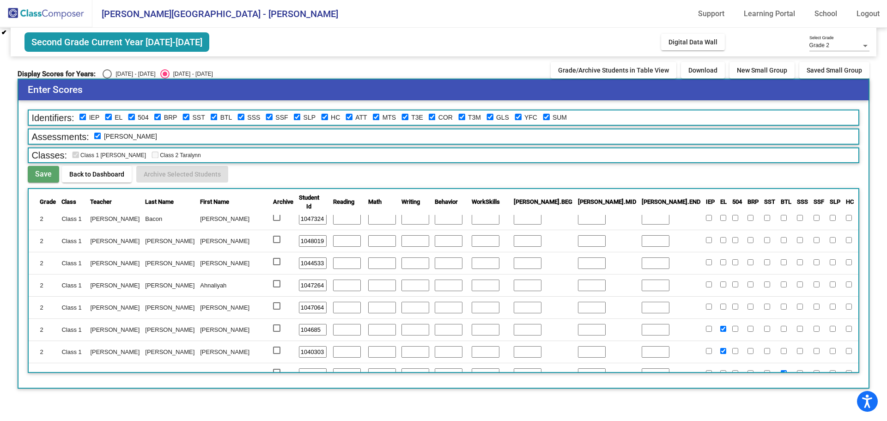
scroll to position [314, 0]
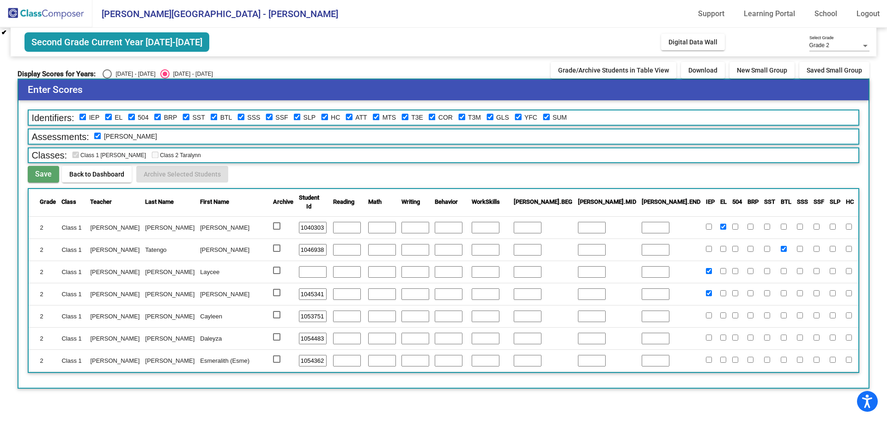
checkbox input "false"
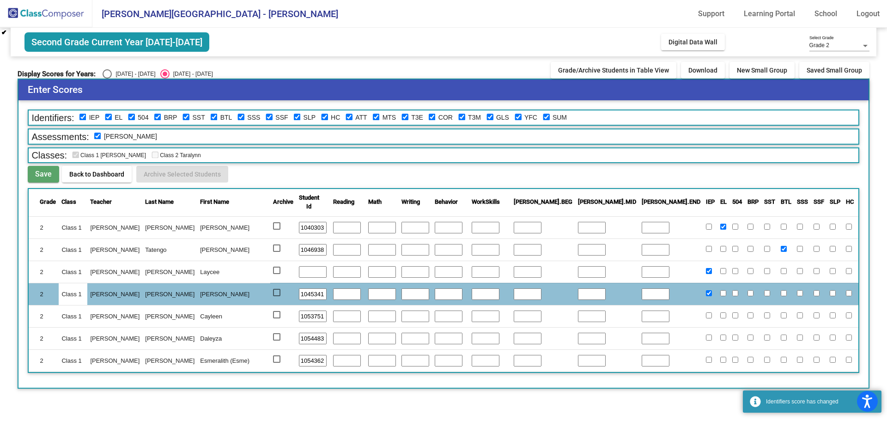
checkbox input "true"
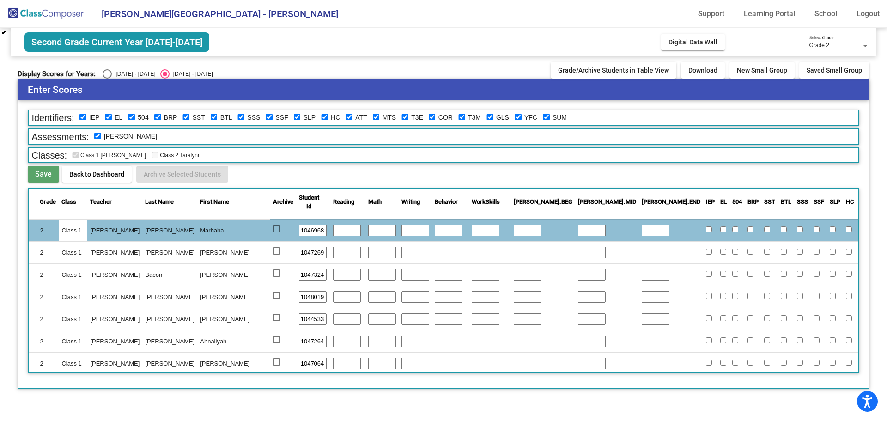
scroll to position [36, 0]
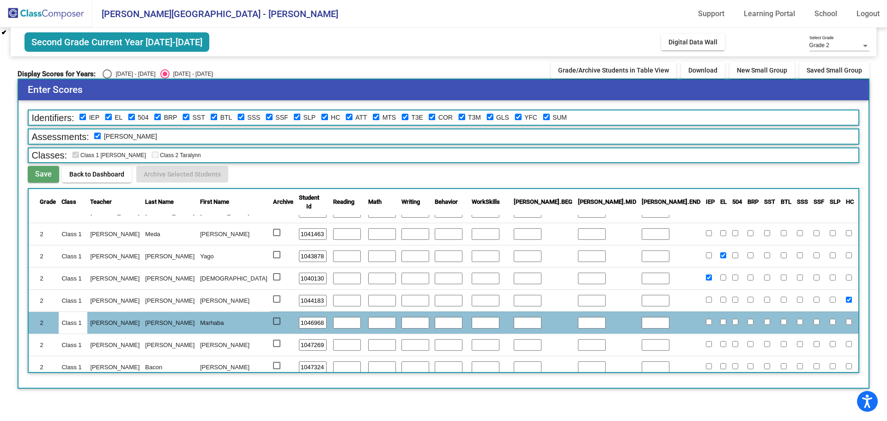
checkbox input "true"
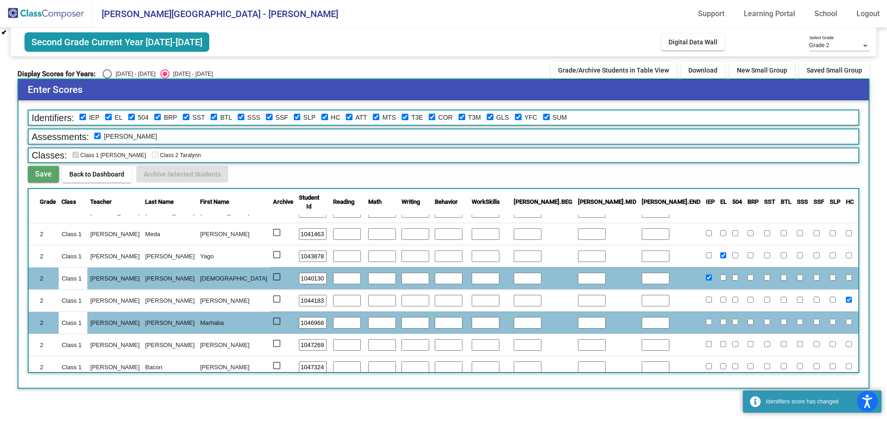
click at [45, 175] on span "Save" at bounding box center [43, 174] width 17 height 9
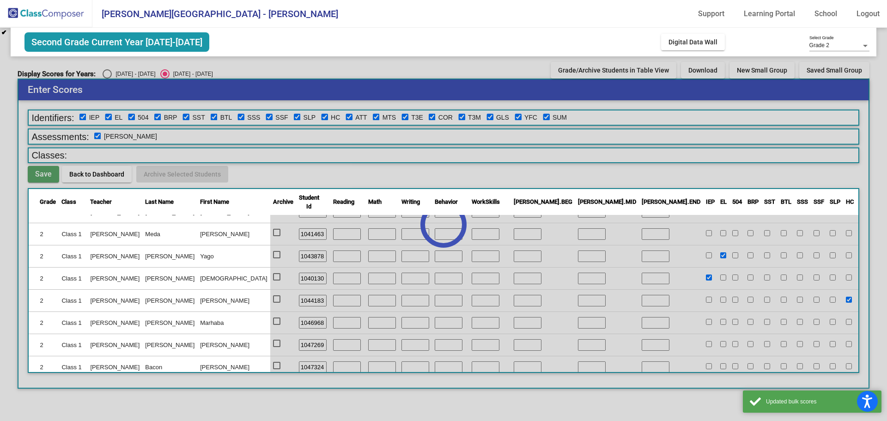
scroll to position [0, 0]
